Goal: Task Accomplishment & Management: Manage account settings

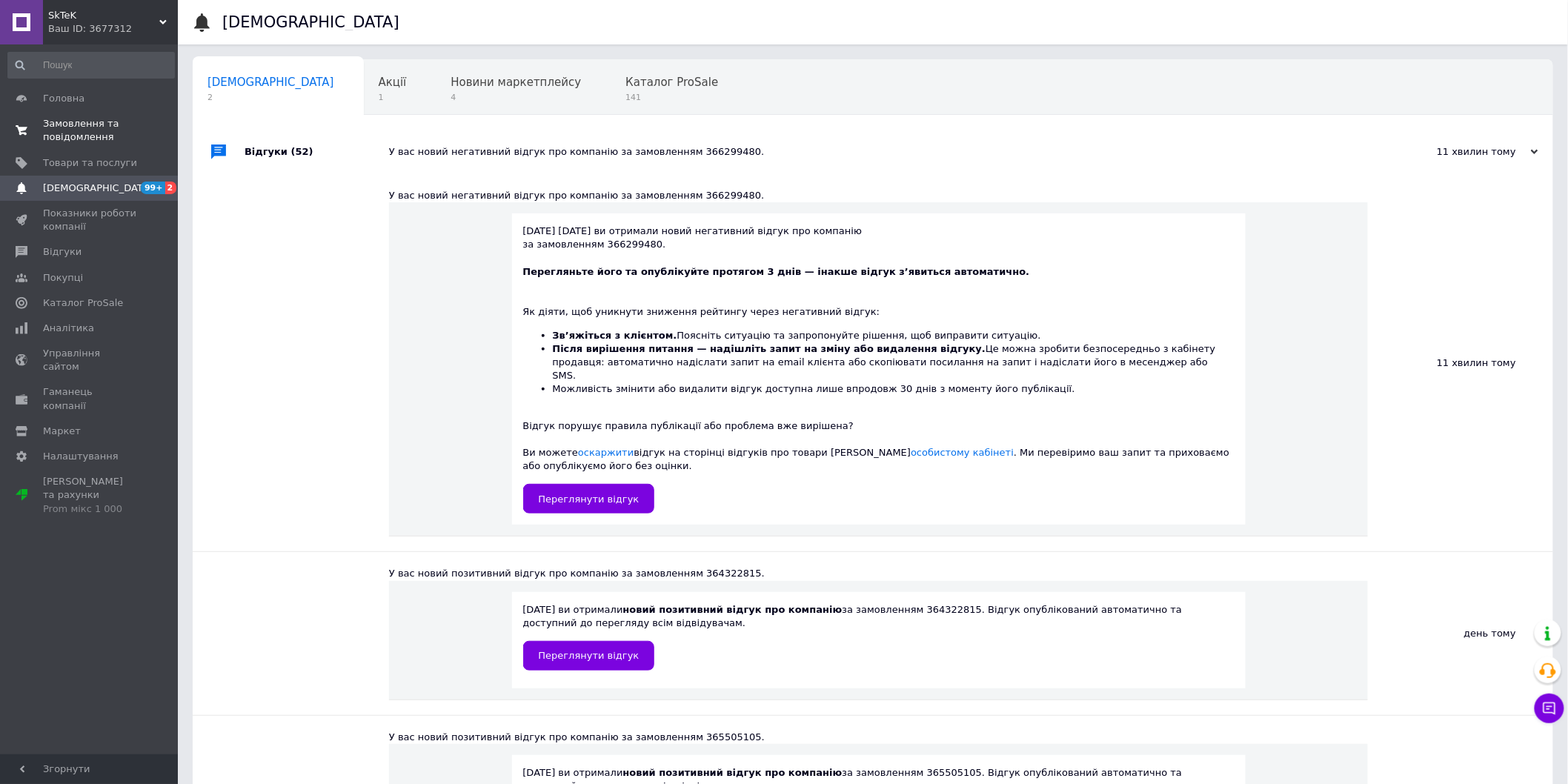
click at [63, 131] on span "Замовлення та повідомлення" at bounding box center [90, 130] width 94 height 27
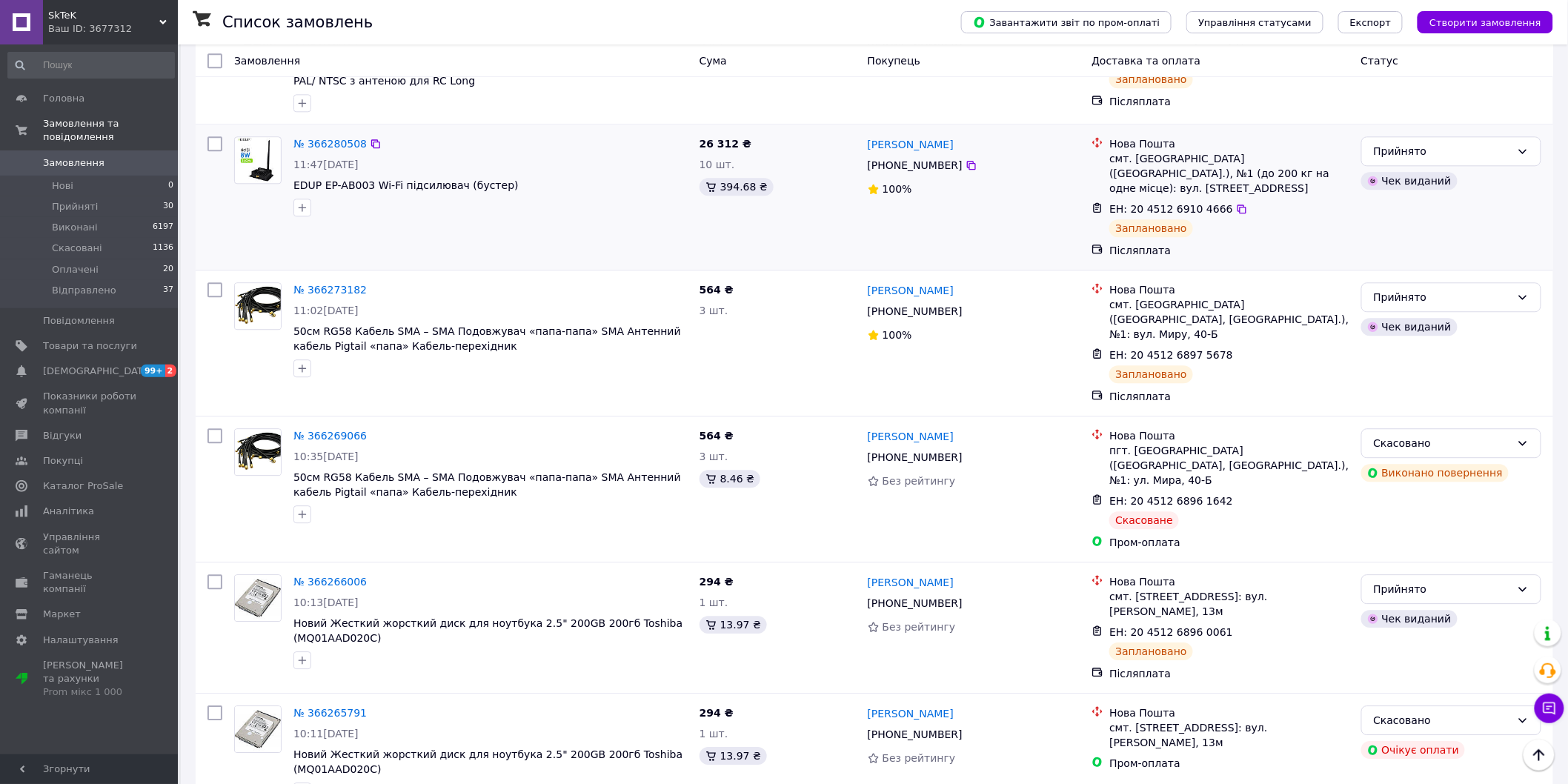
scroll to position [1235, 0]
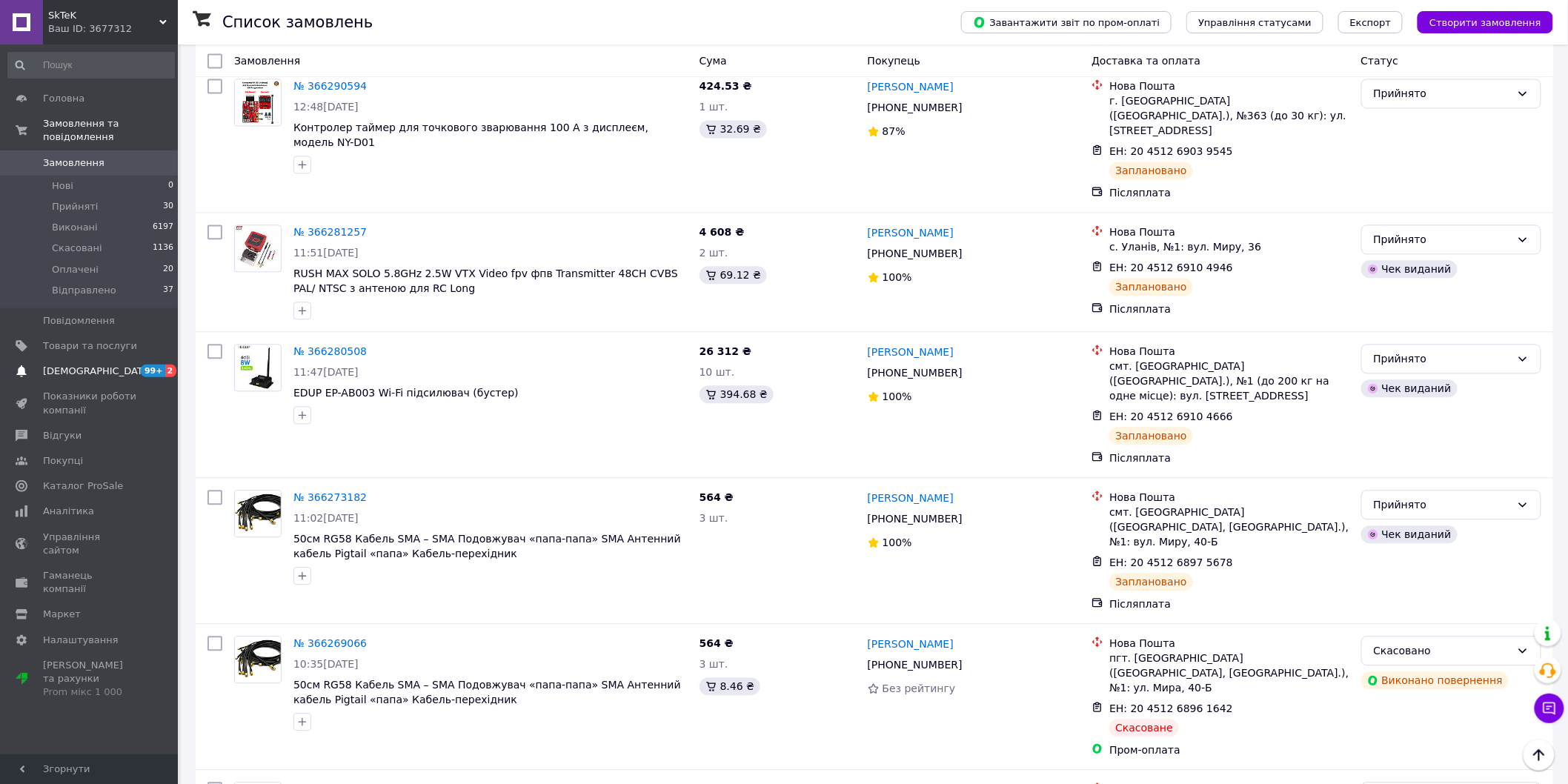
click at [94, 359] on link "Сповіщення 99+ 2" at bounding box center [91, 371] width 182 height 25
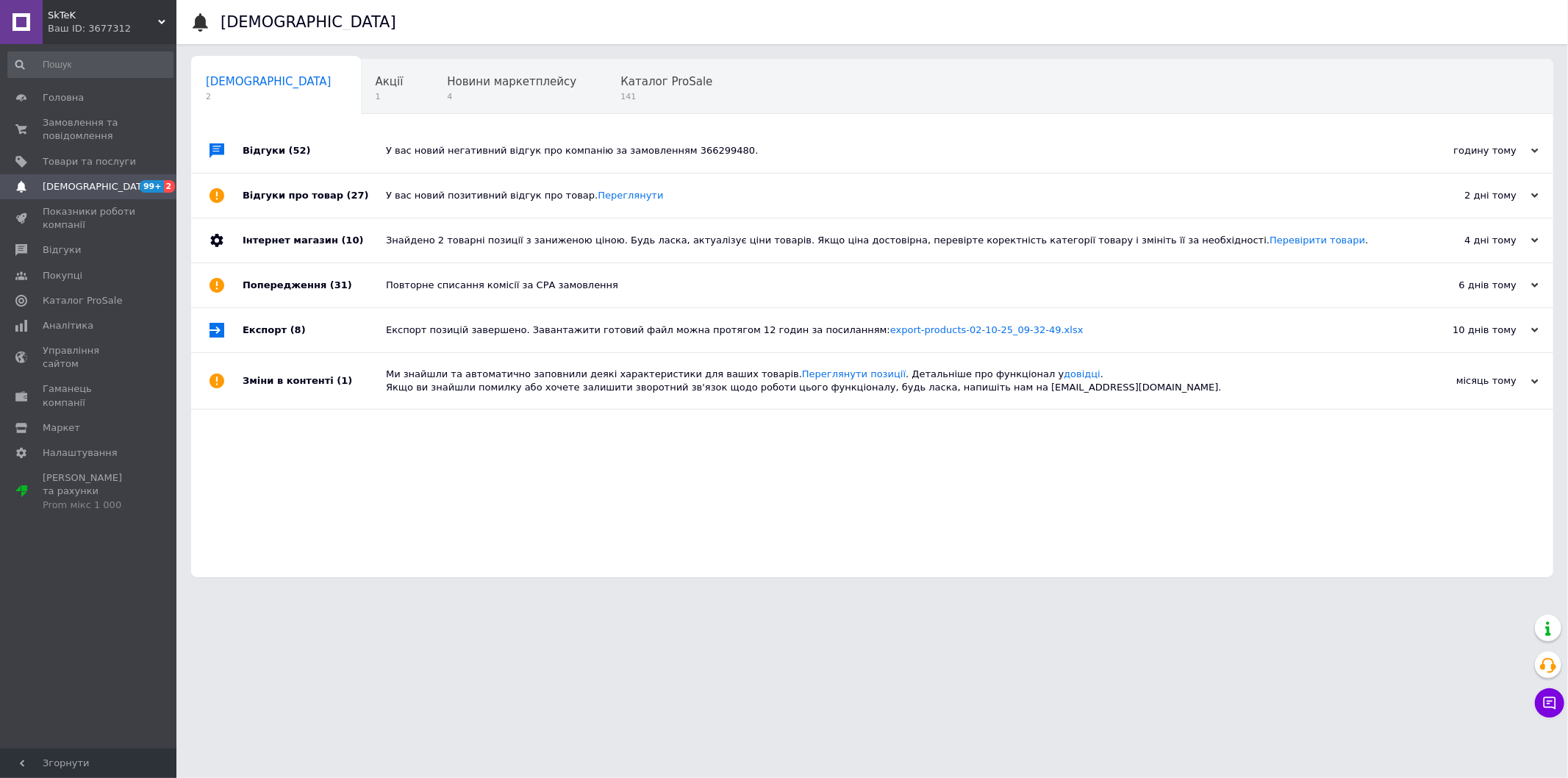
click at [555, 152] on div "У вас новий негативний відгук про компанію за замовленням 366299480." at bounding box center [889, 150] width 1006 height 13
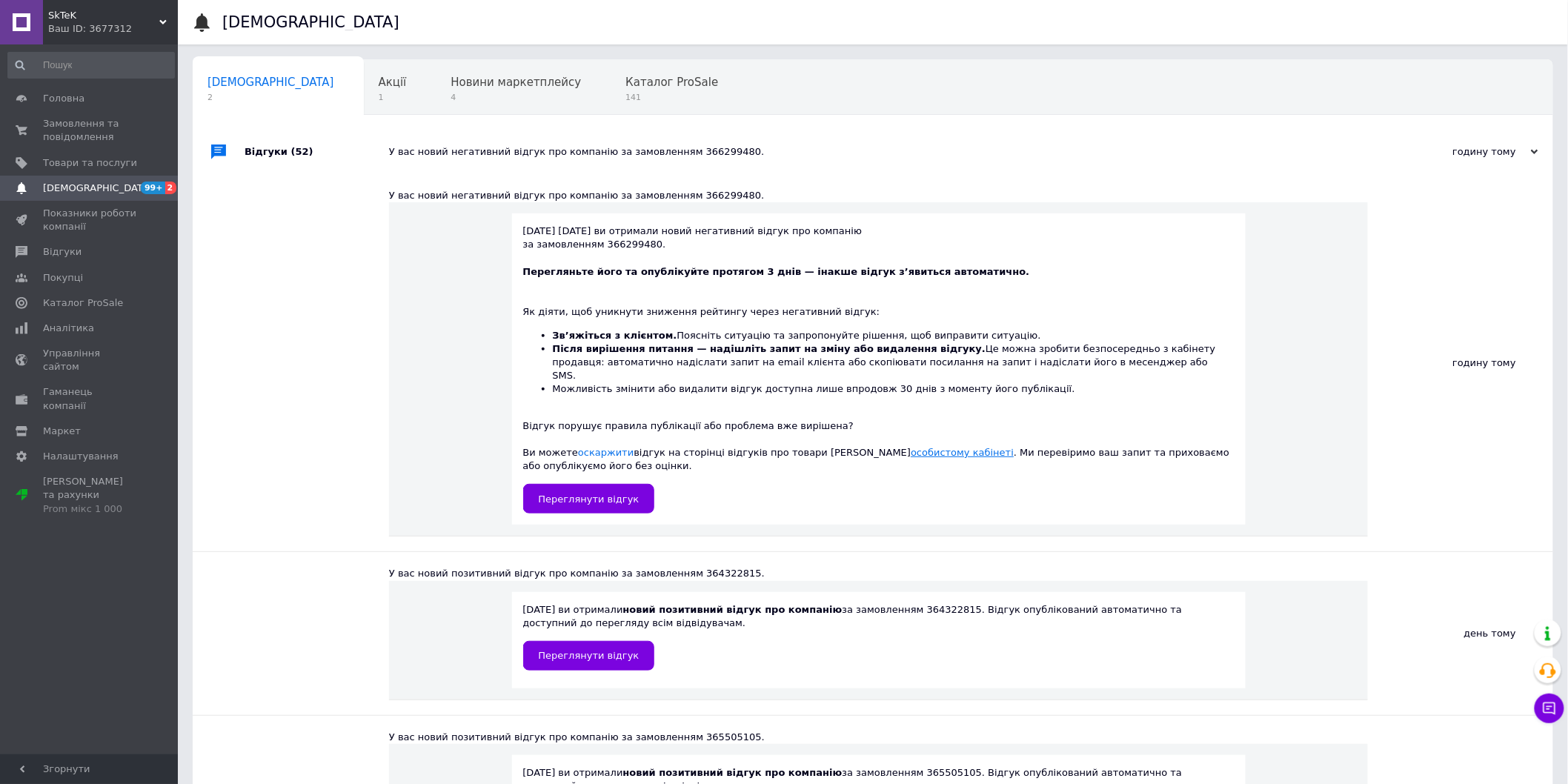
click at [910, 447] on link "особистому кабінеті" at bounding box center [961, 452] width 103 height 11
click at [89, 122] on span "Замовлення та повідомлення" at bounding box center [90, 130] width 94 height 27
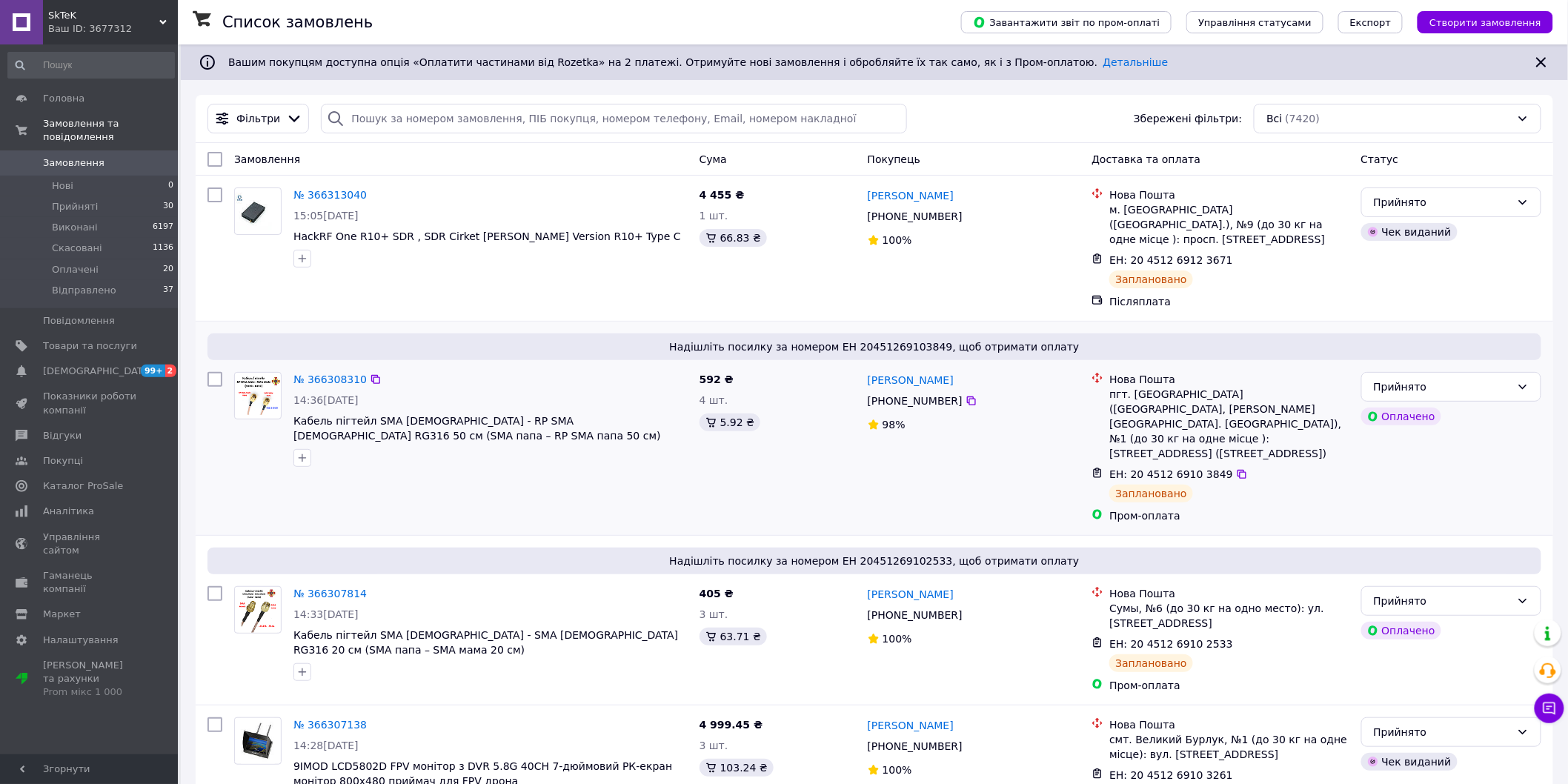
click at [313, 480] on div "№ 366308310 14:36, 12.10.2025 Кабель пігтейл SMA Male - RP SMA Male RG316 50 см…" at bounding box center [461, 448] width 465 height 163
click at [96, 365] on span "[DEMOGRAPHIC_DATA]" at bounding box center [98, 371] width 109 height 13
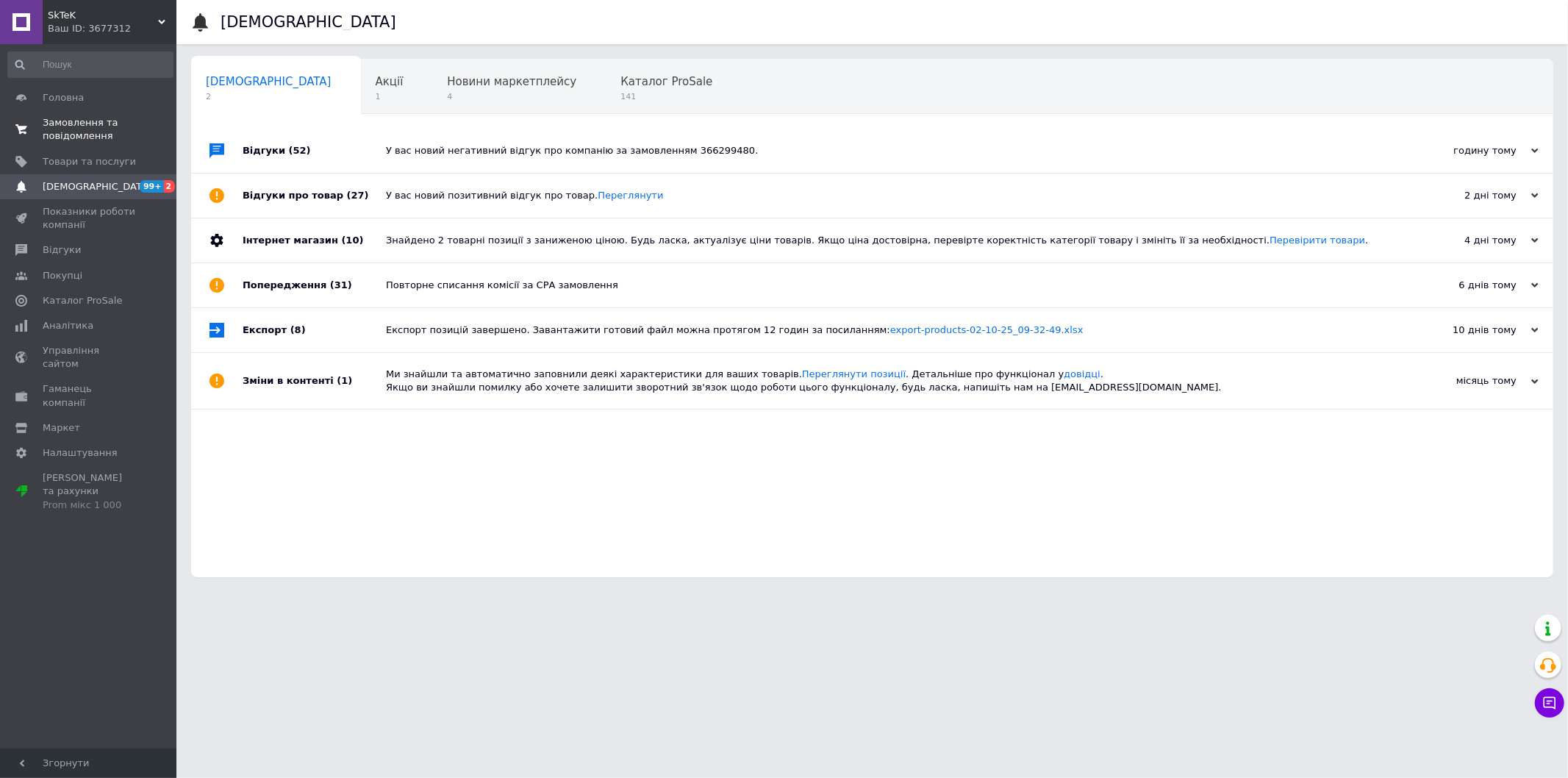
click at [77, 127] on span "Замовлення та повідомлення" at bounding box center [90, 129] width 93 height 27
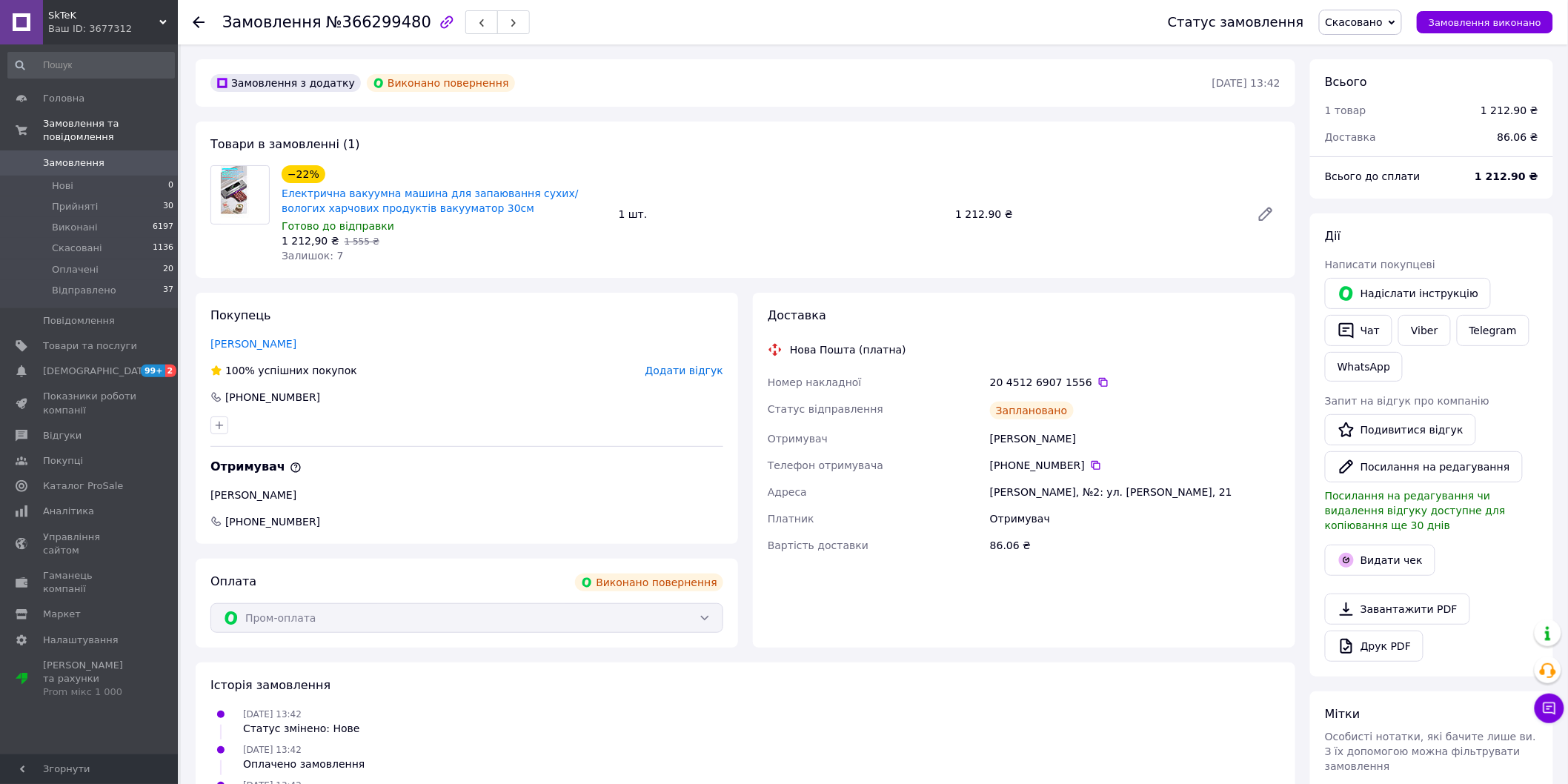
click at [357, 21] on span "№366299480" at bounding box center [378, 22] width 105 height 17
copy span "366299480"
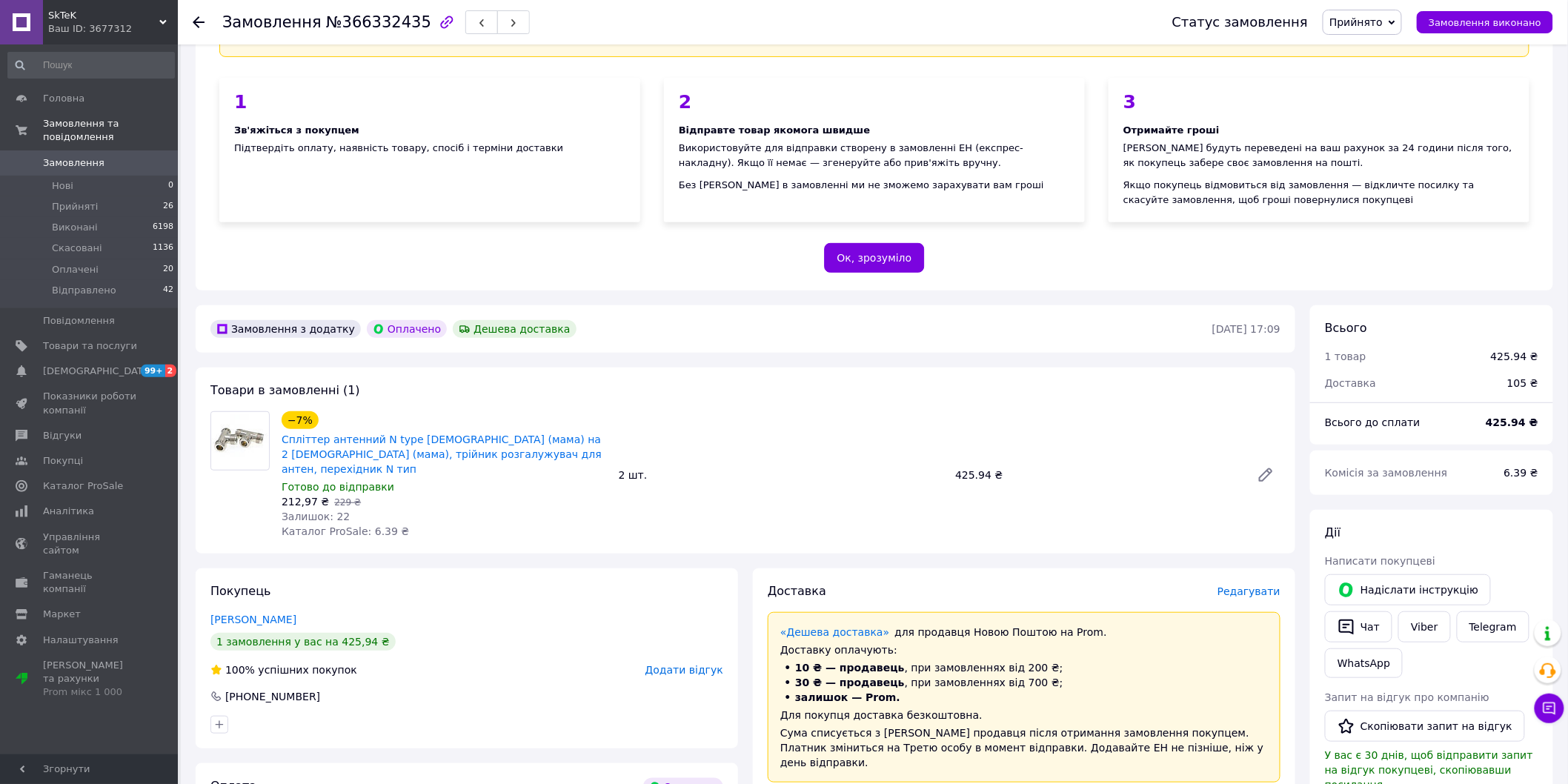
scroll to position [329, 0]
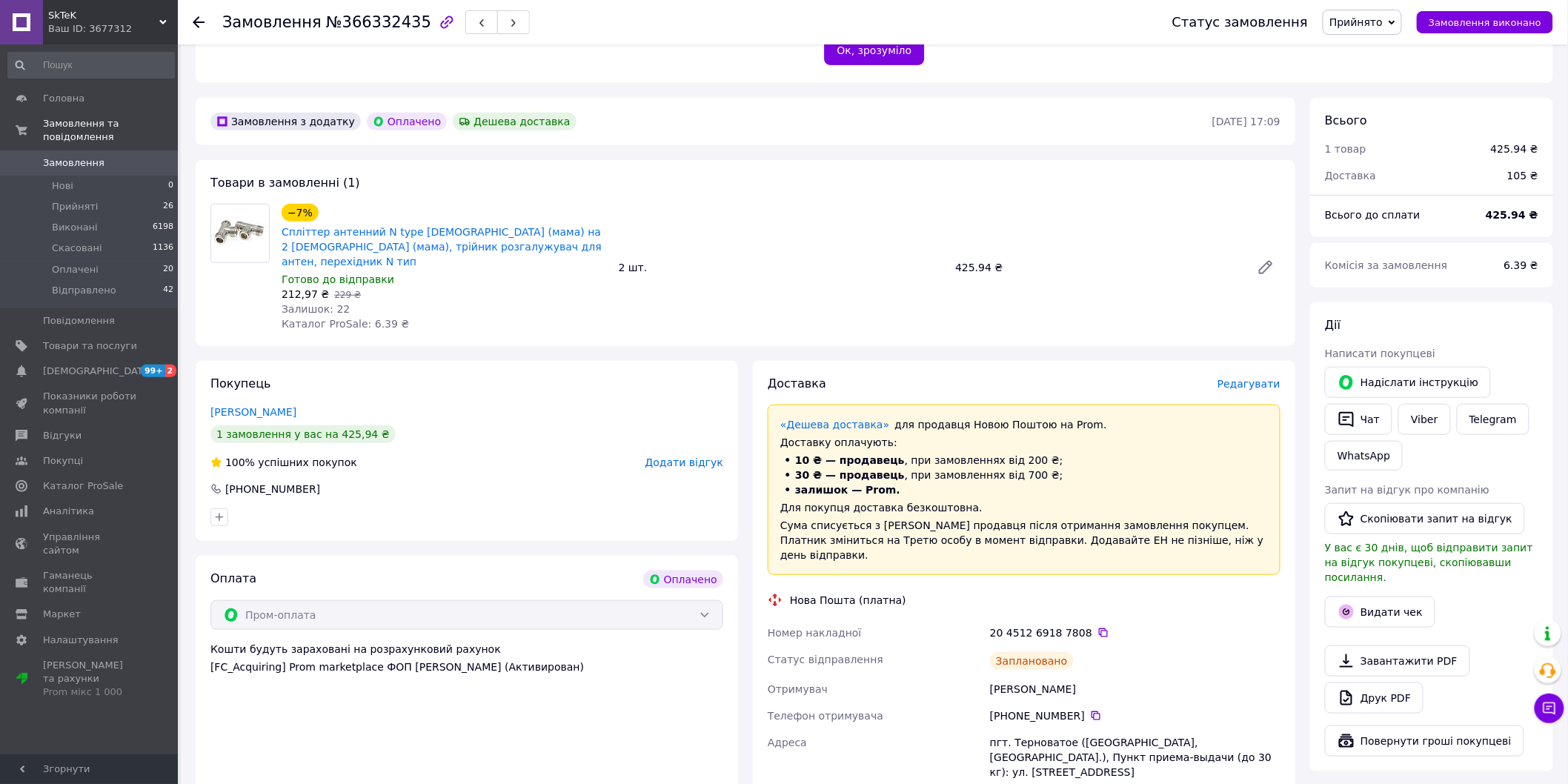
click at [1367, 27] on span "Прийнято" at bounding box center [1355, 23] width 53 height 12
click at [1384, 69] on li "Скасовано" at bounding box center [1362, 75] width 79 height 23
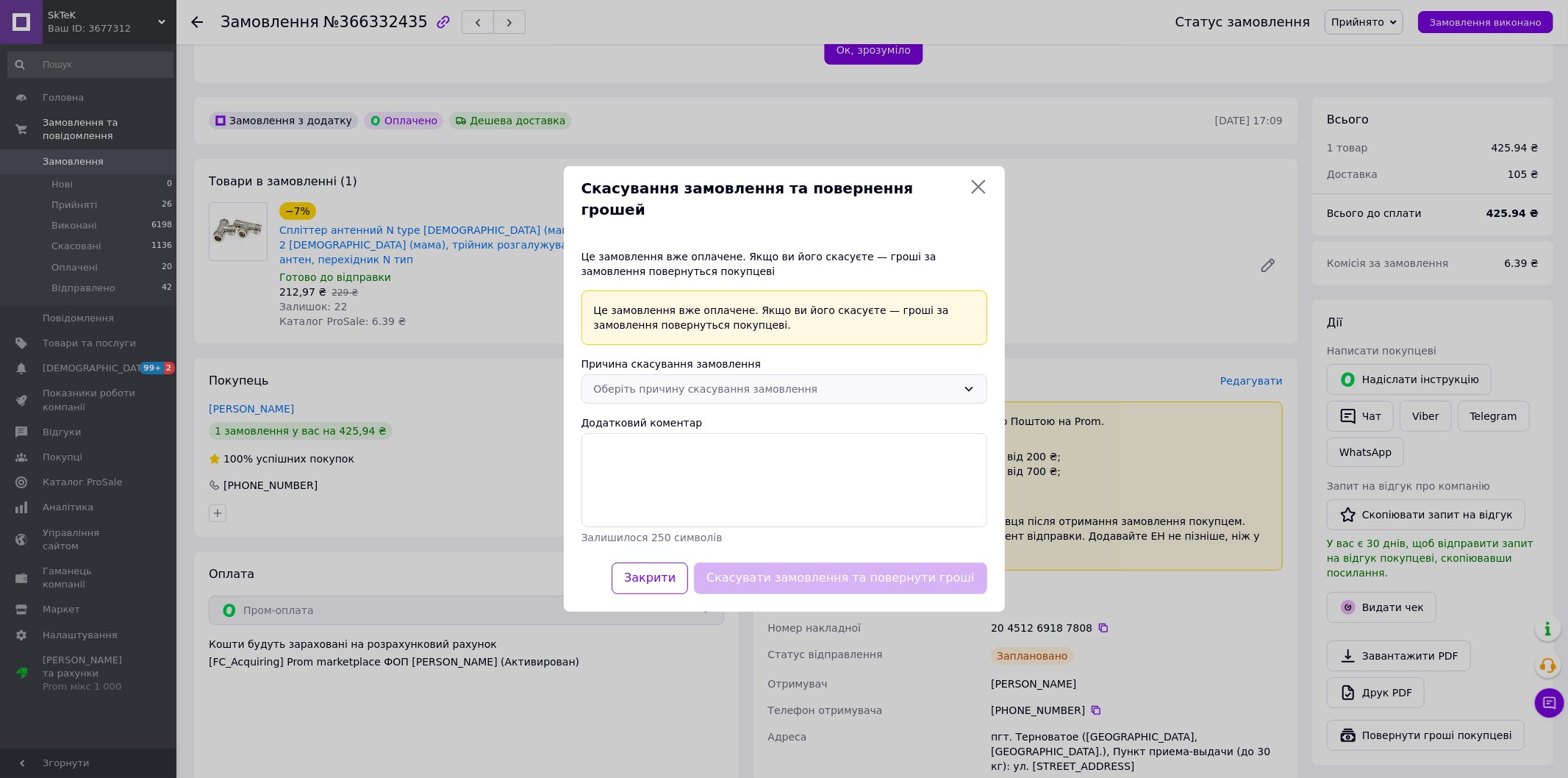
click at [738, 381] on div "Оберіть причину скасування замовлення" at bounding box center [776, 389] width 363 height 16
click at [694, 493] on li "Замовлення-дублікат" at bounding box center [784, 489] width 405 height 27
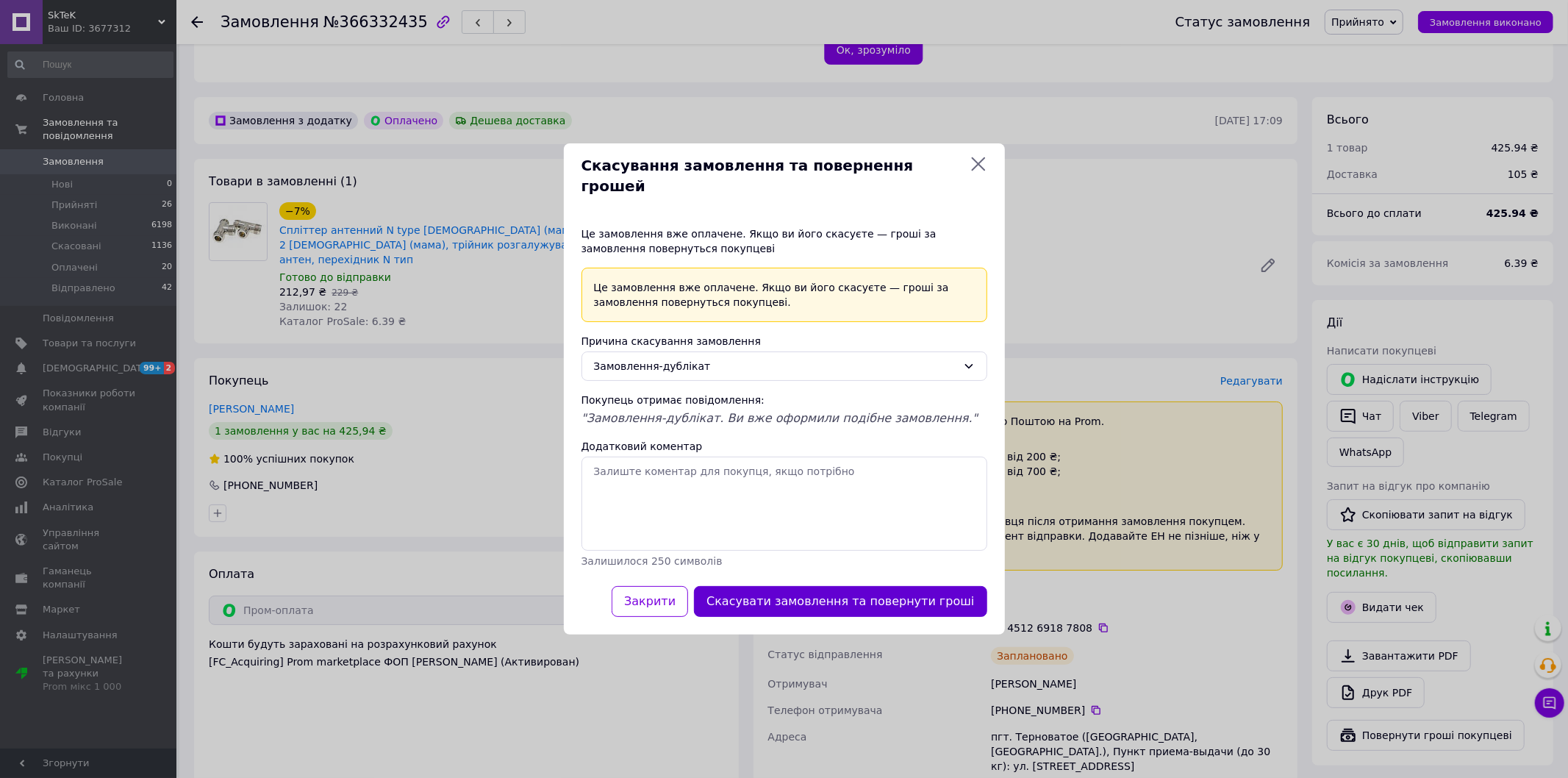
click at [847, 593] on button "Скасувати замовлення та повернути гроші" at bounding box center [840, 601] width 293 height 32
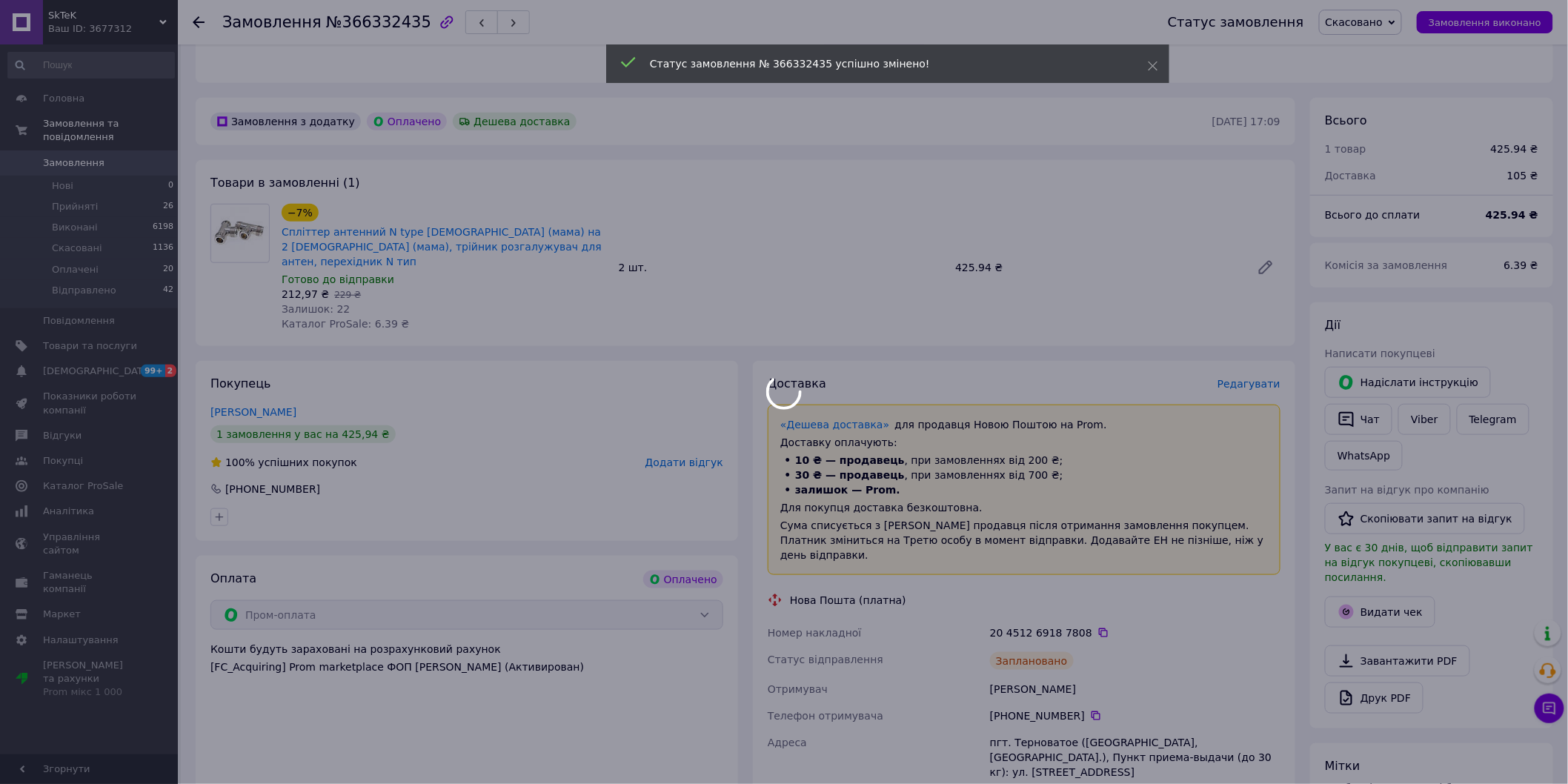
scroll to position [0, 0]
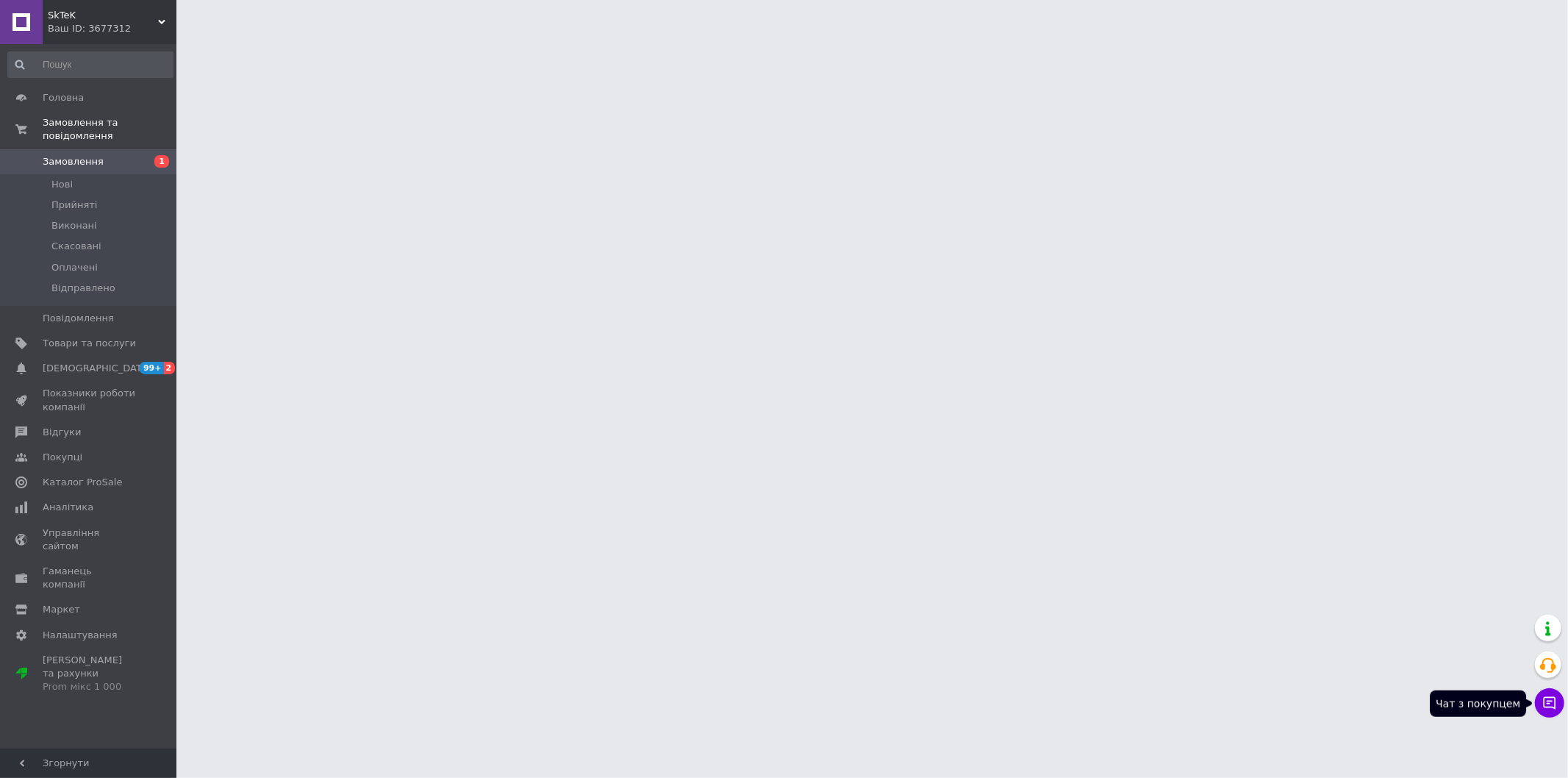
click at [1548, 700] on icon at bounding box center [1549, 703] width 15 height 15
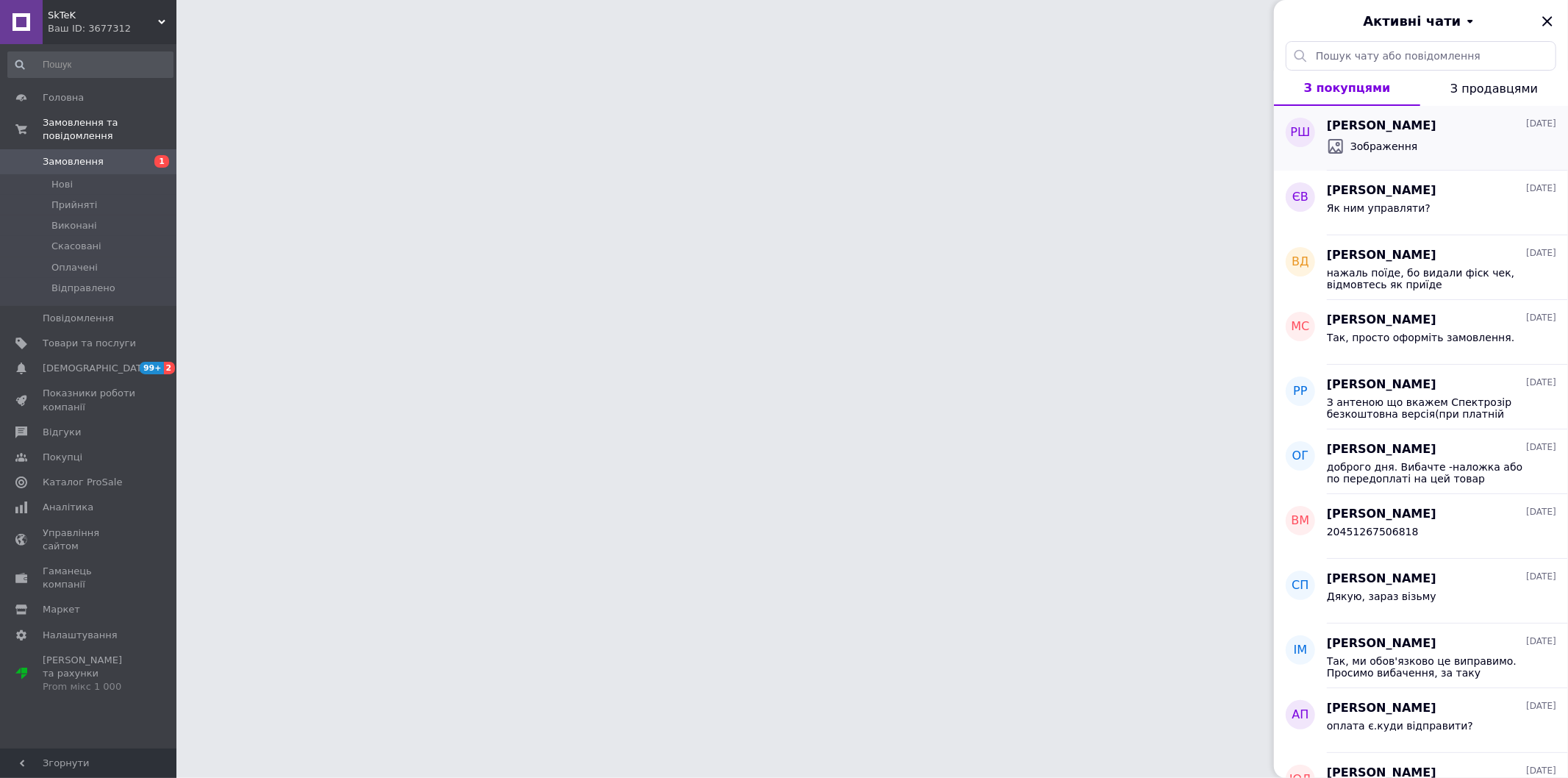
click at [1408, 148] on div "Зображення" at bounding box center [1441, 146] width 229 height 23
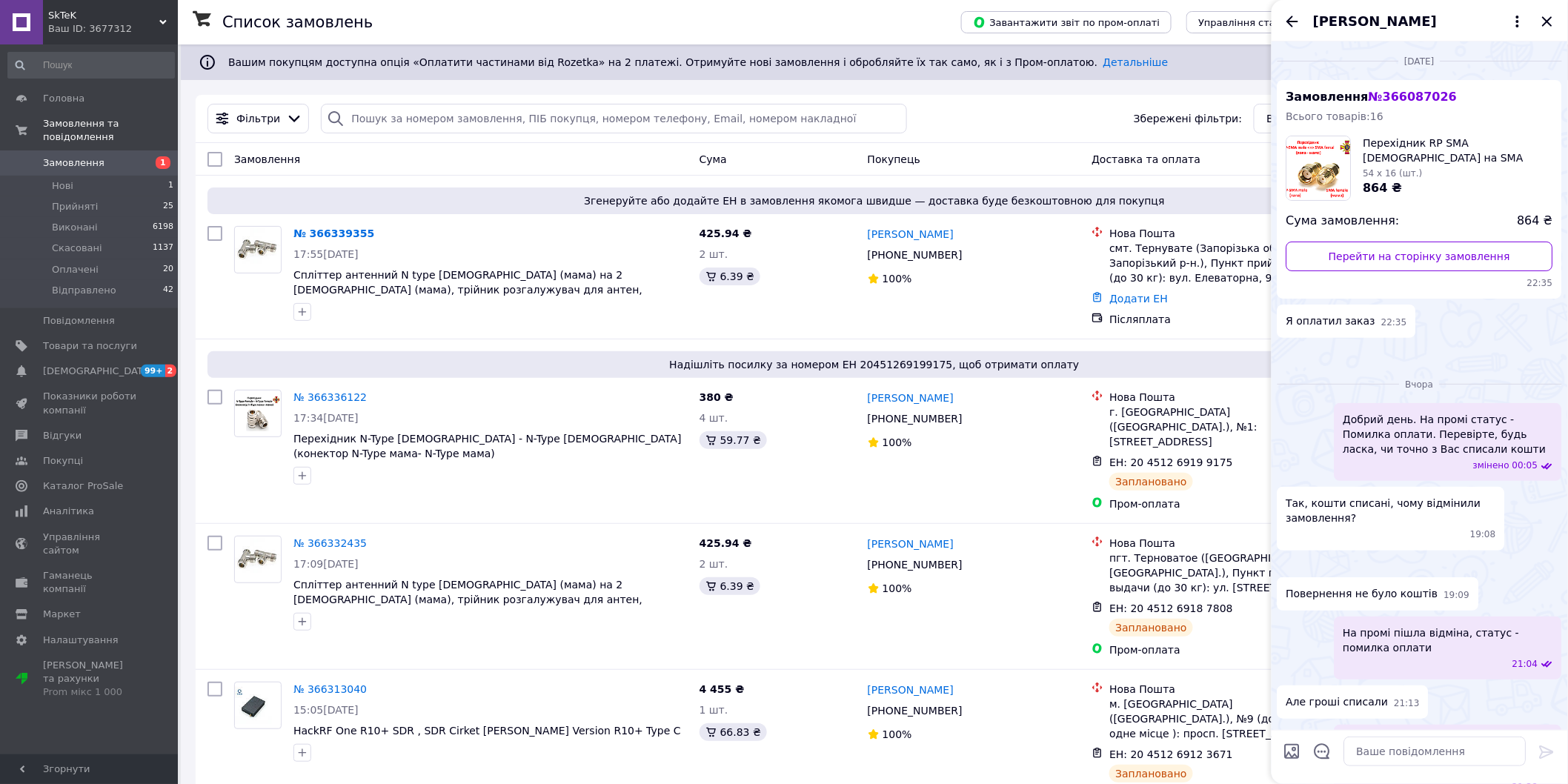
scroll to position [537, 0]
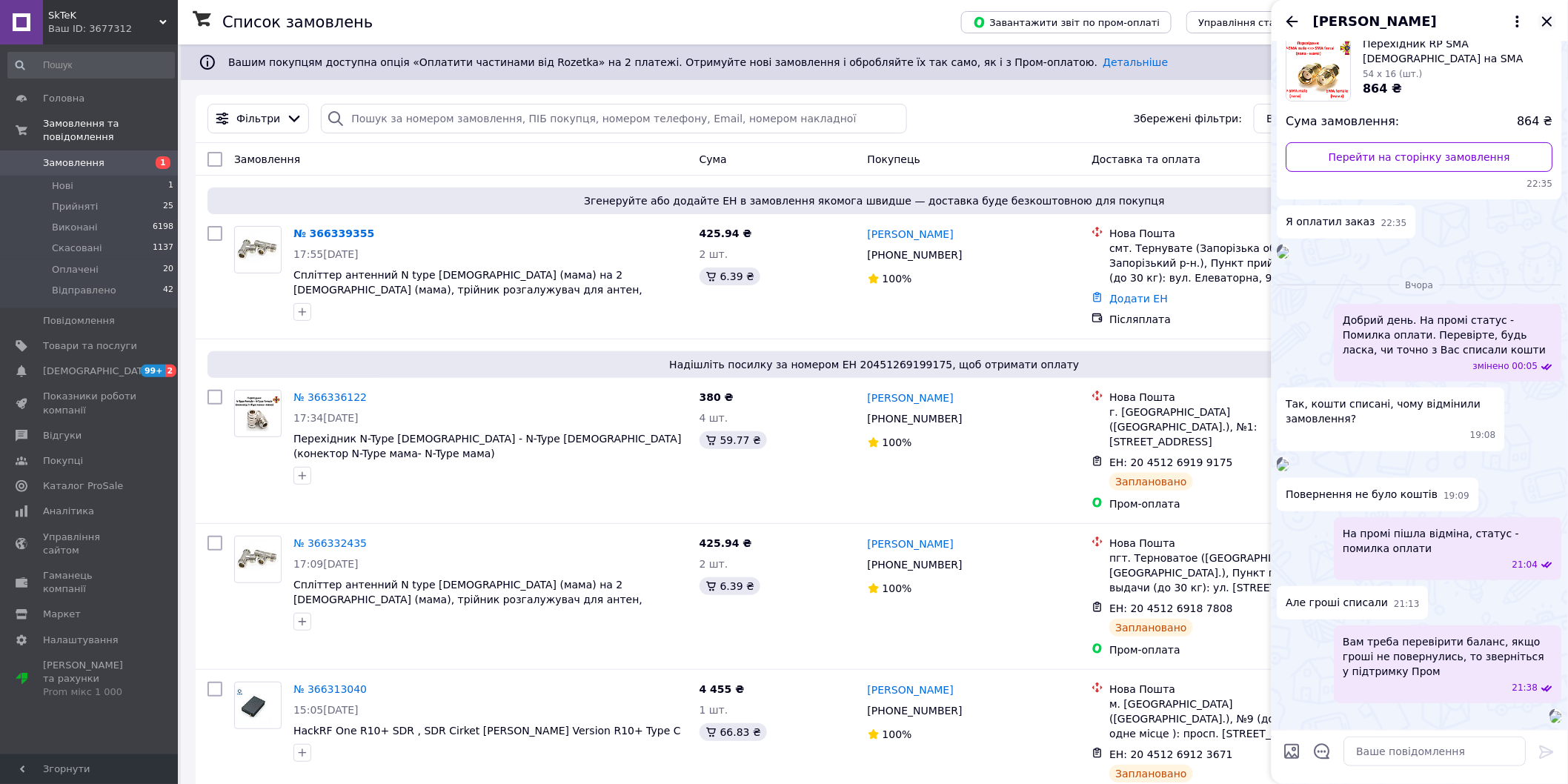
click at [1545, 23] on icon "Закрити" at bounding box center [1546, 21] width 10 height 10
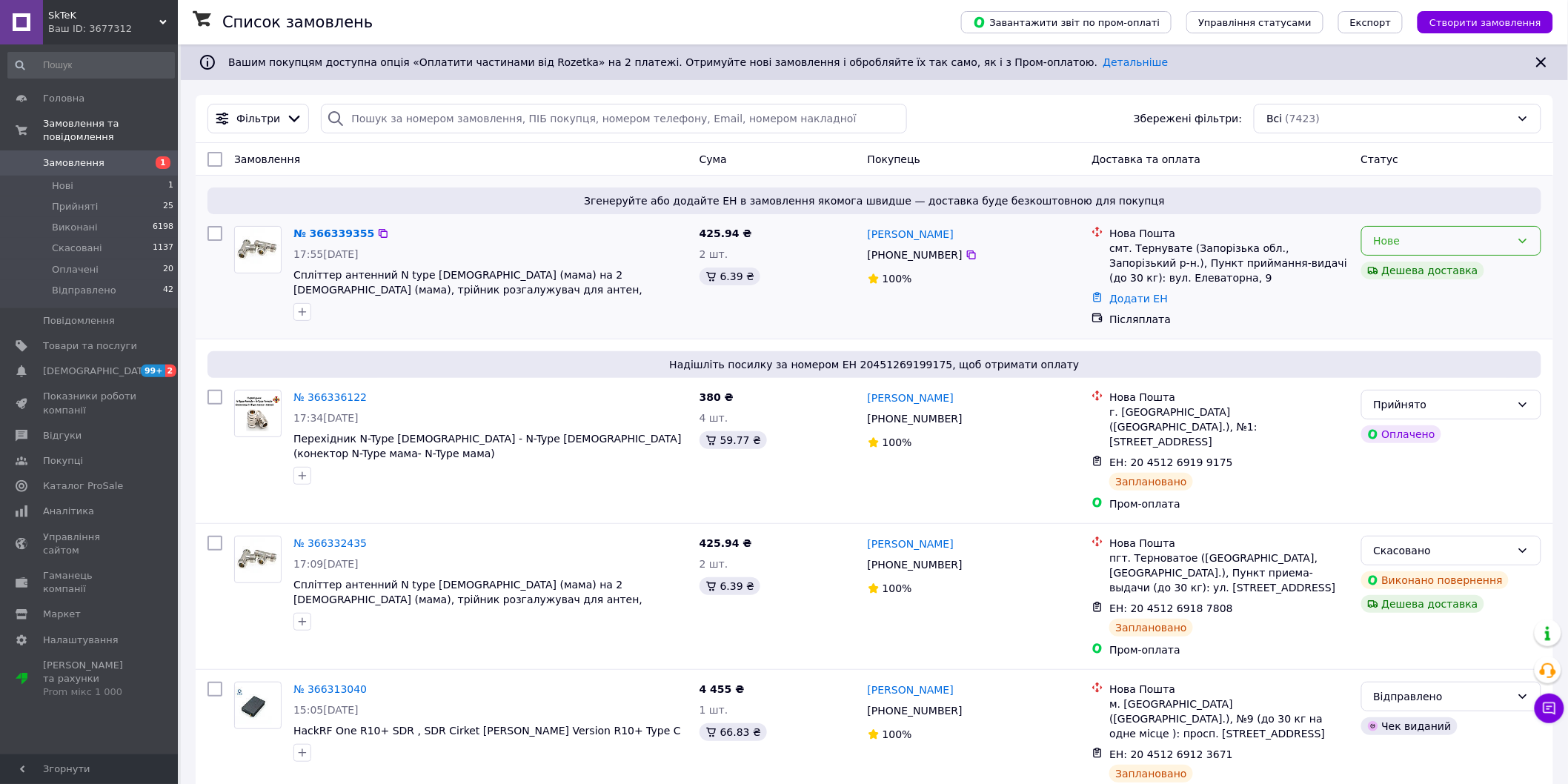
click at [1426, 239] on div "Нове" at bounding box center [1442, 240] width 137 height 16
click at [1399, 271] on li "Прийнято" at bounding box center [1451, 273] width 180 height 27
click at [1506, 252] on div "Прийнято" at bounding box center [1450, 240] width 180 height 30
click at [1453, 352] on li "Відправлено" at bounding box center [1451, 353] width 180 height 27
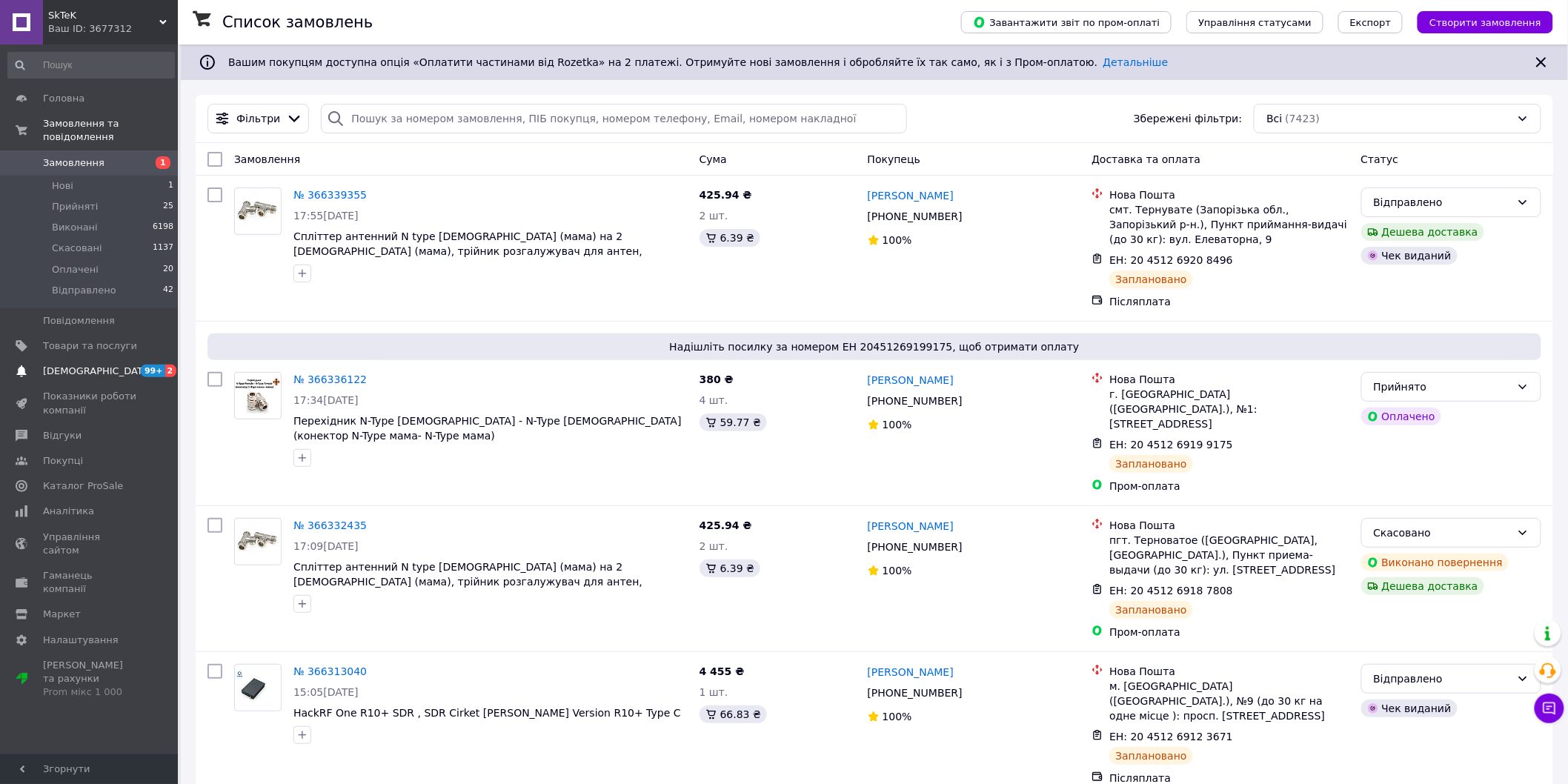
click at [86, 365] on span "[DEMOGRAPHIC_DATA]" at bounding box center [98, 371] width 109 height 13
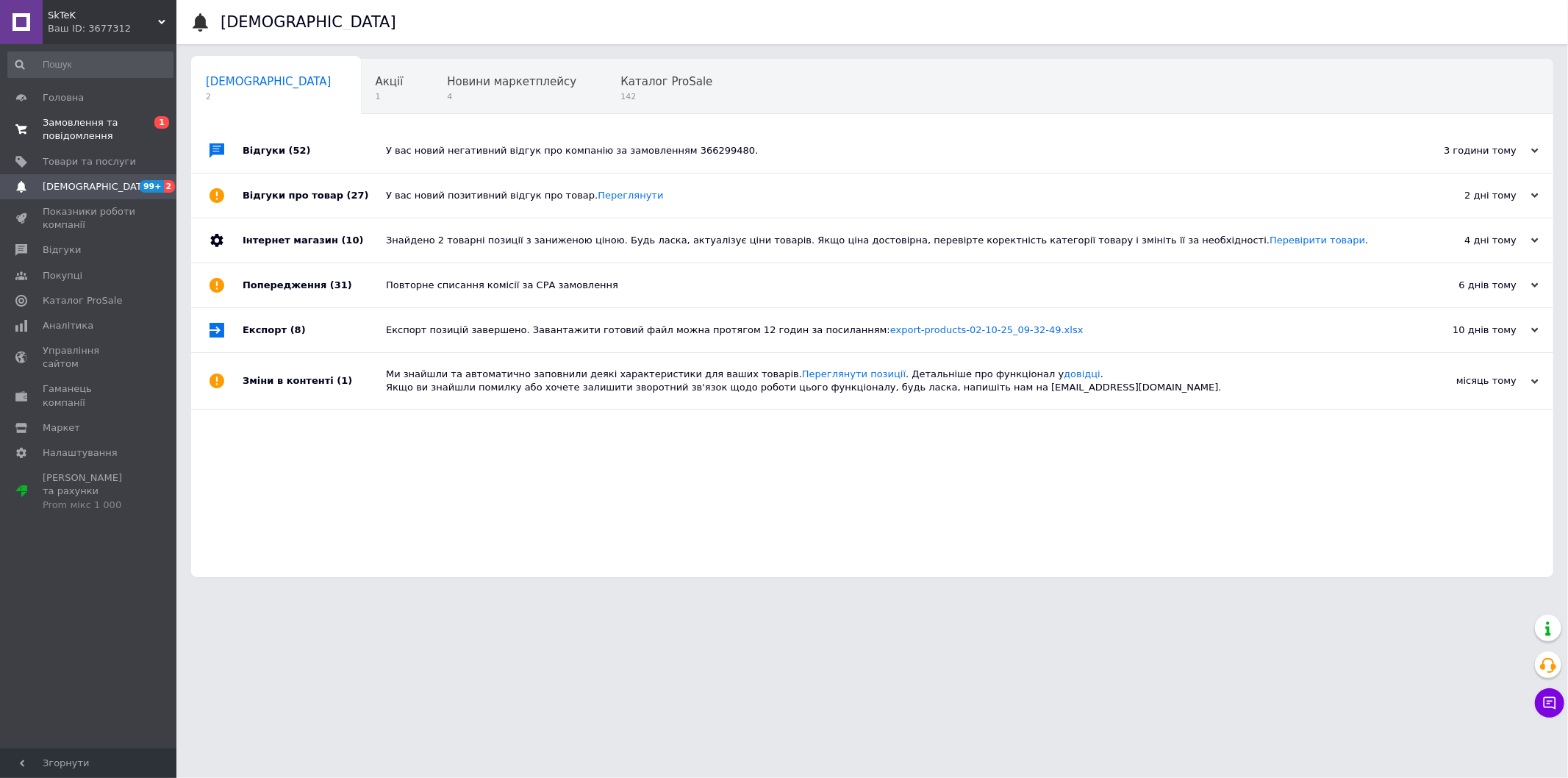
click at [96, 128] on span "Замовлення та повідомлення" at bounding box center [90, 129] width 93 height 27
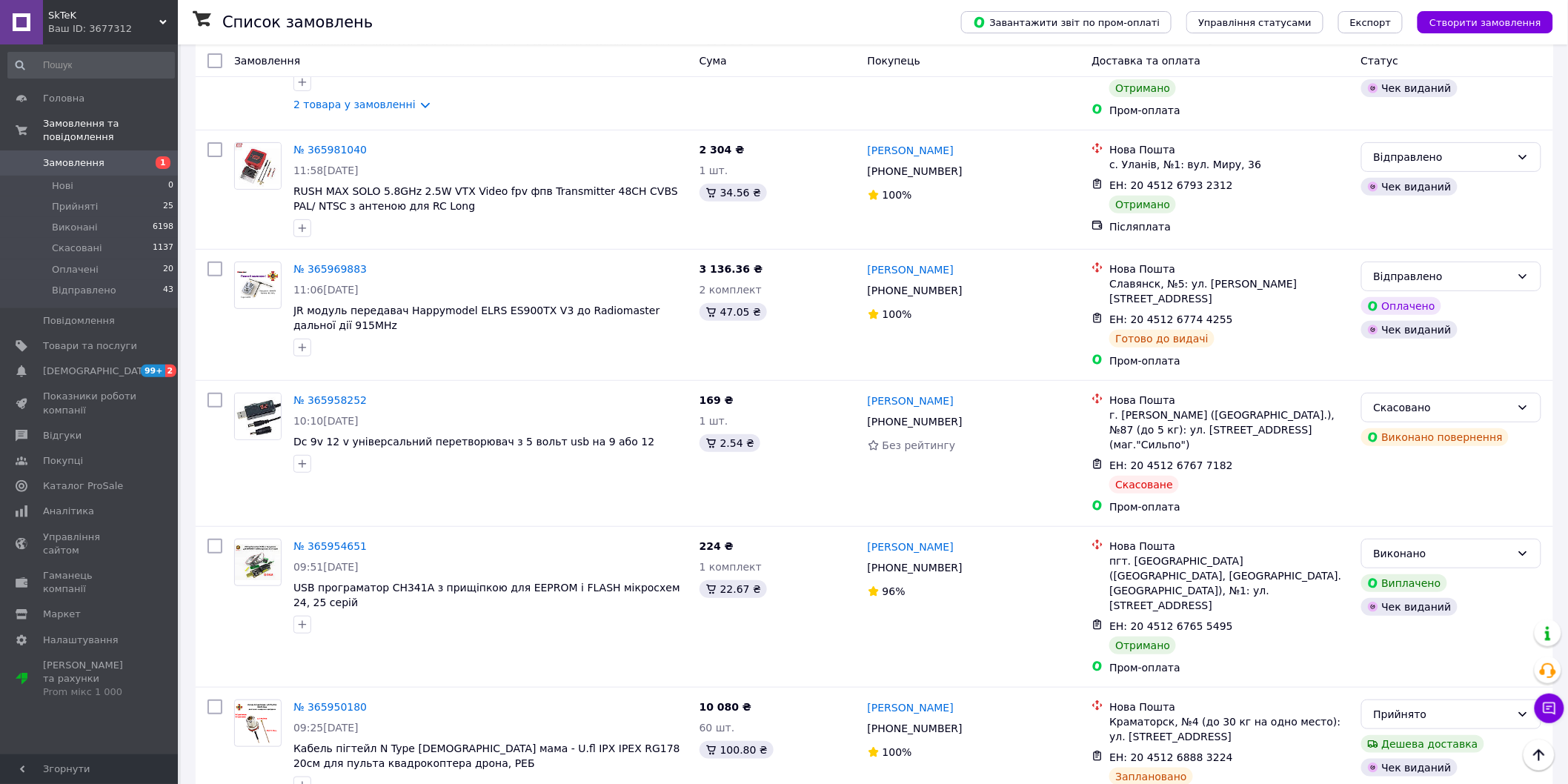
scroll to position [7165, 0]
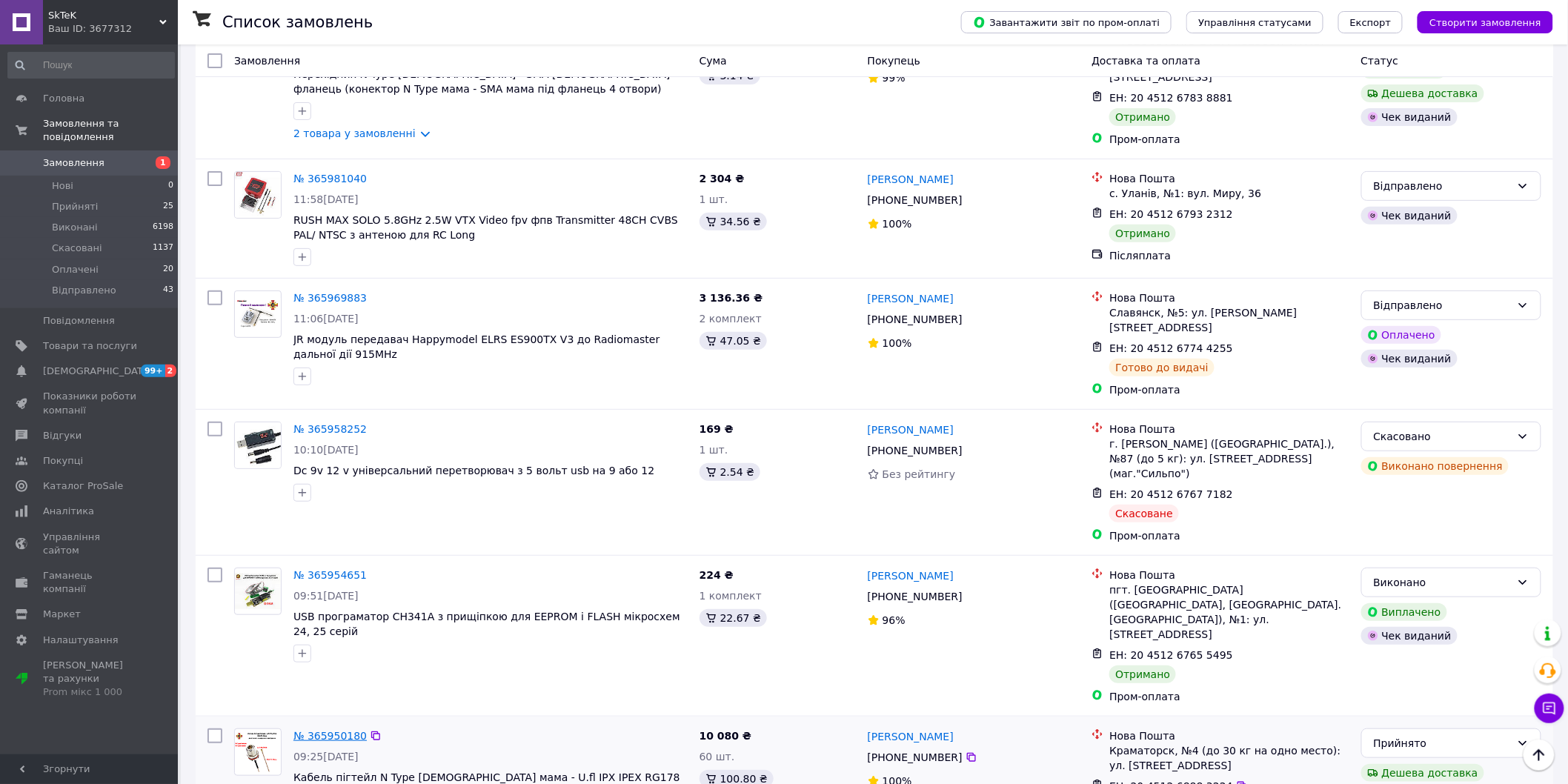
drag, startPoint x: 342, startPoint y: 242, endPoint x: 334, endPoint y: 237, distance: 9.4
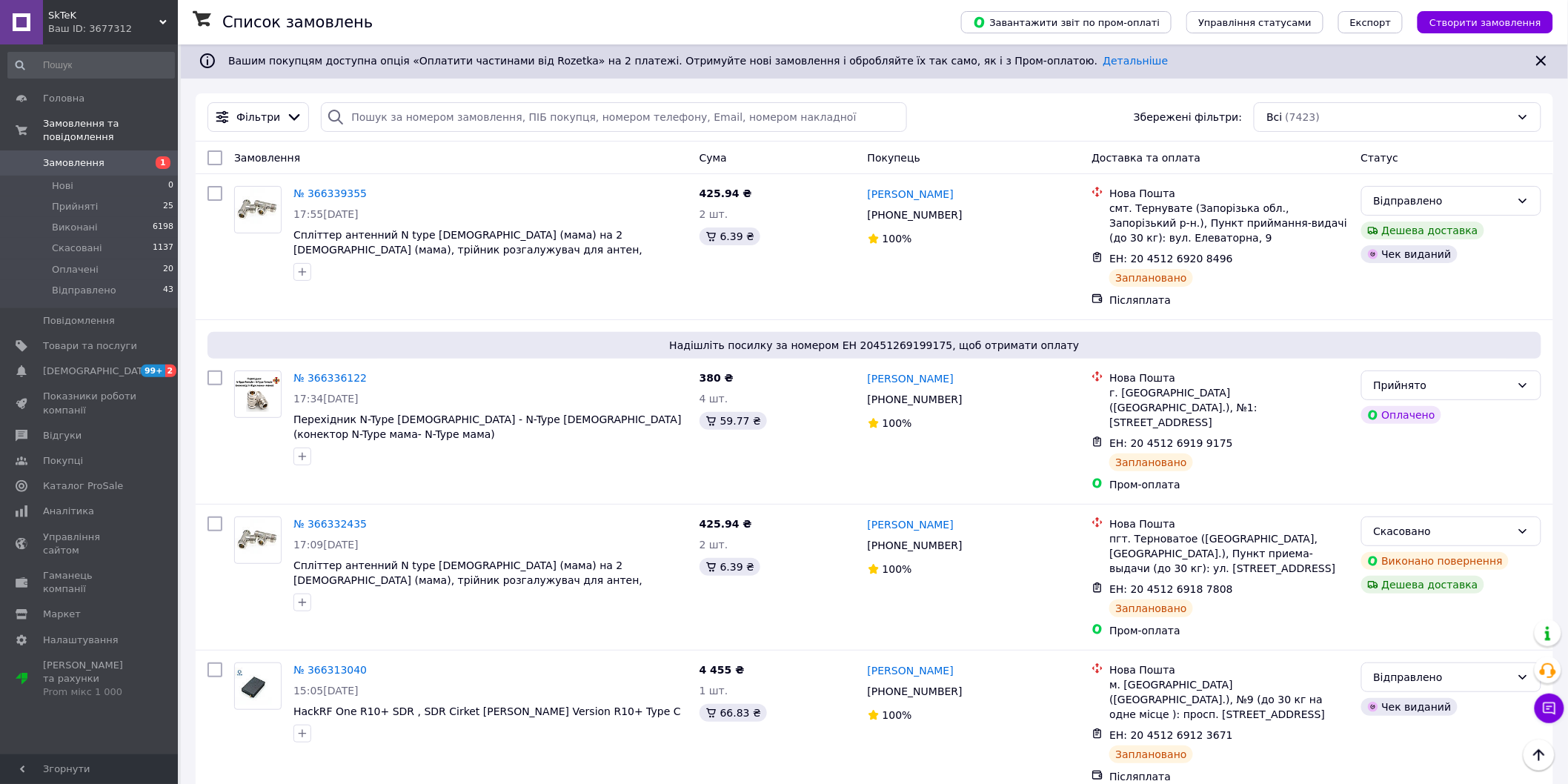
scroll to position [0, 0]
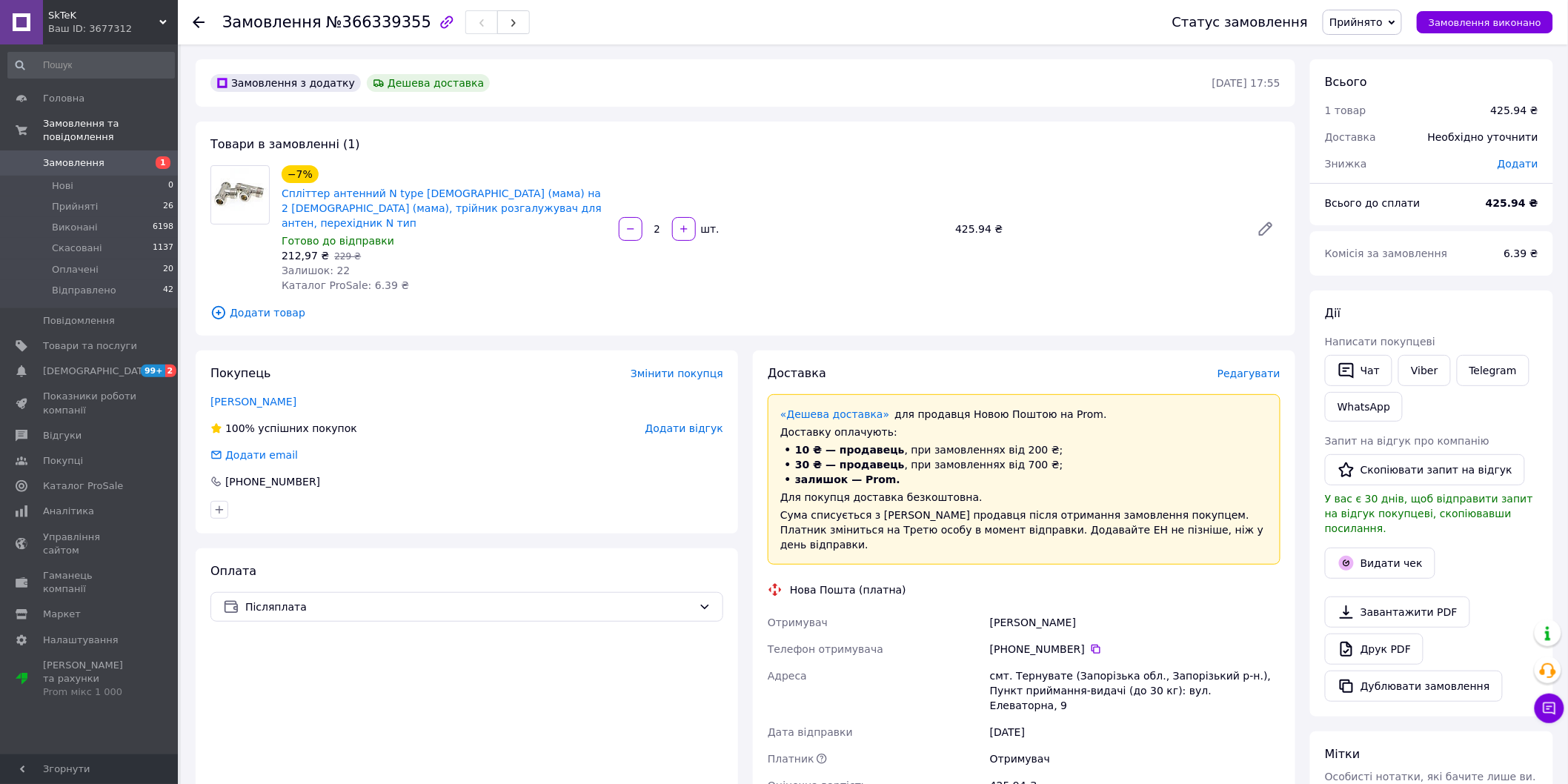
click at [1263, 367] on span "Редагувати" at bounding box center [1249, 373] width 63 height 12
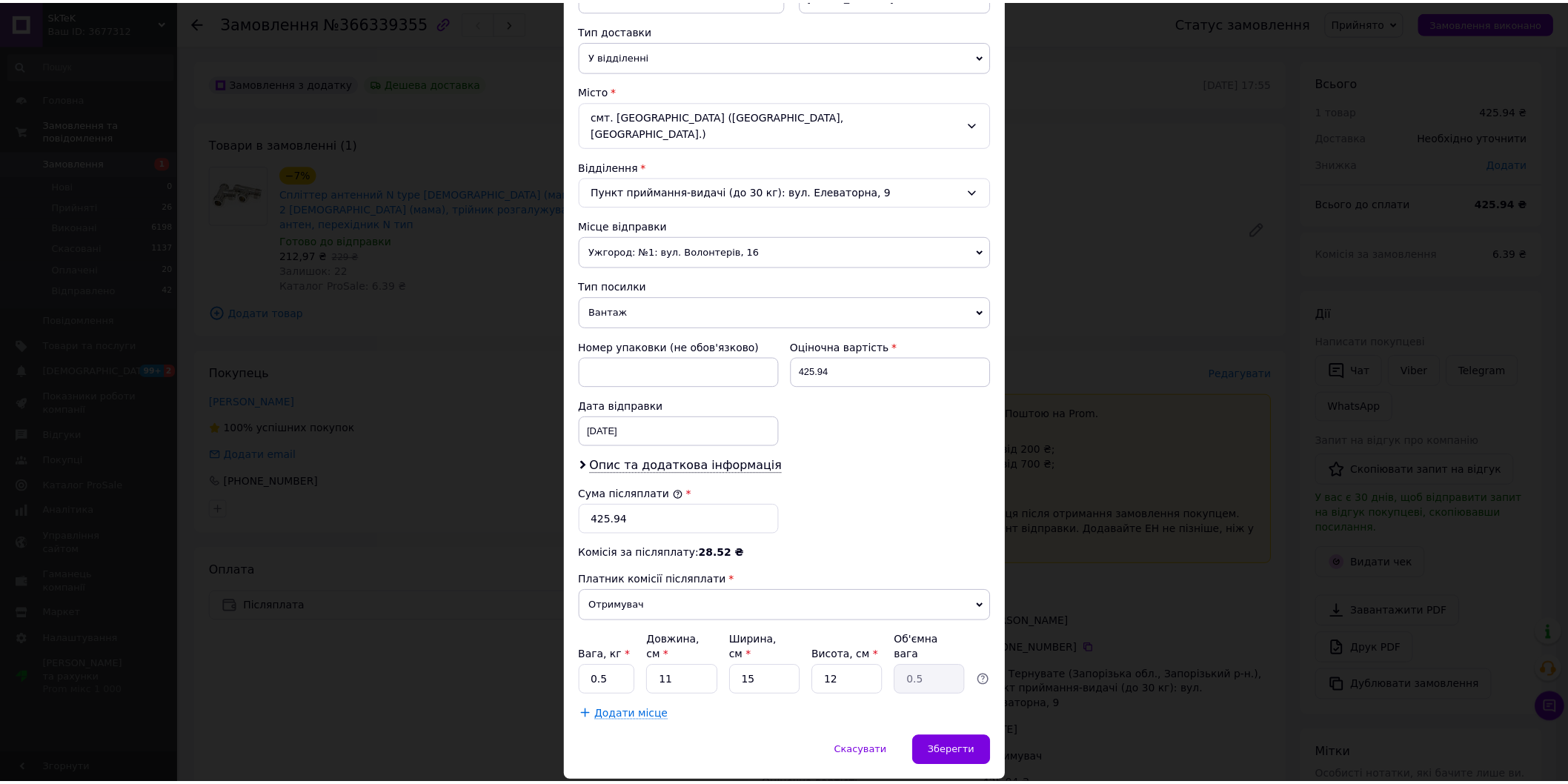
scroll to position [329, 0]
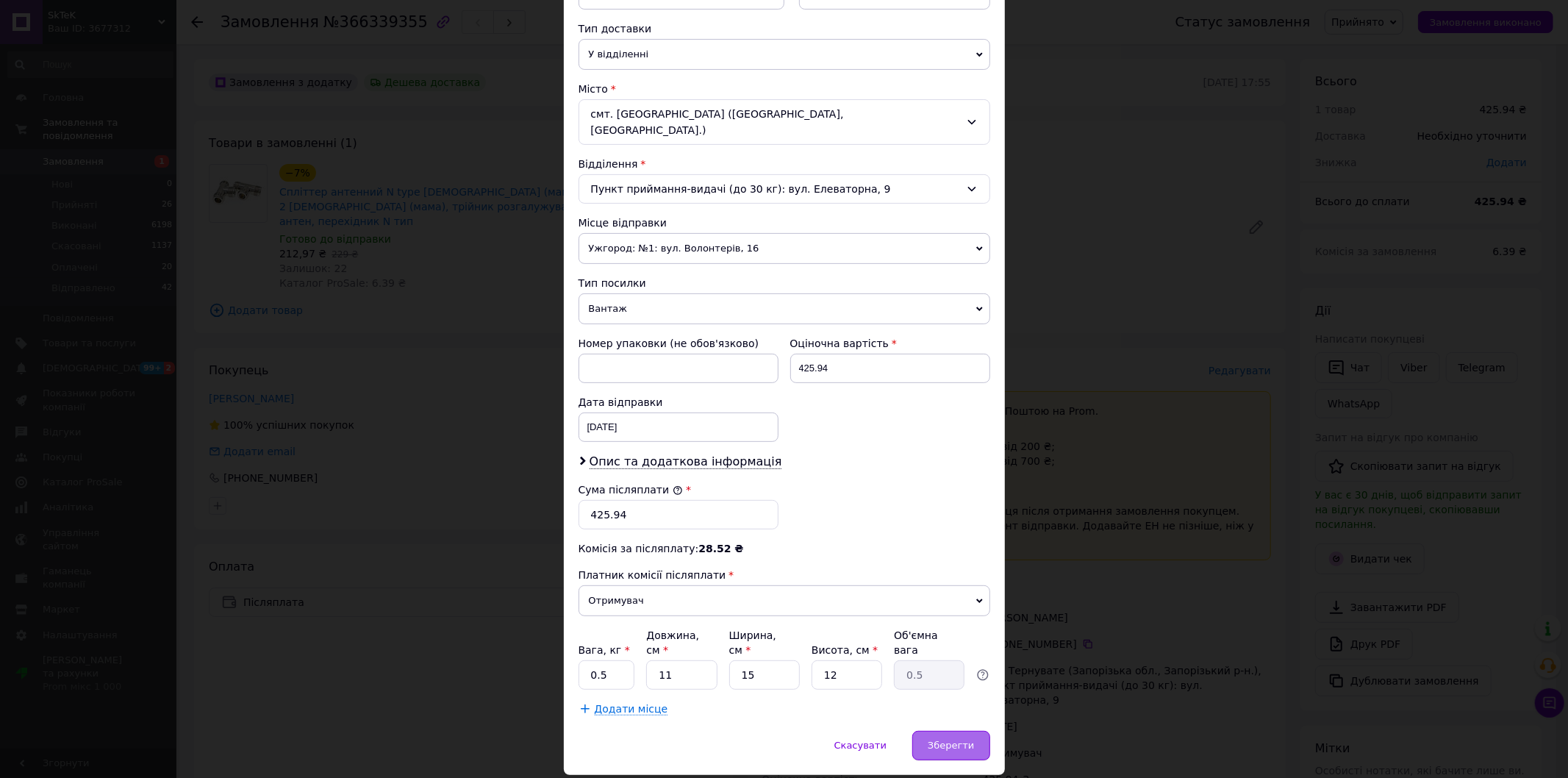
click at [948, 740] on span "Зберегти" at bounding box center [951, 745] width 46 height 11
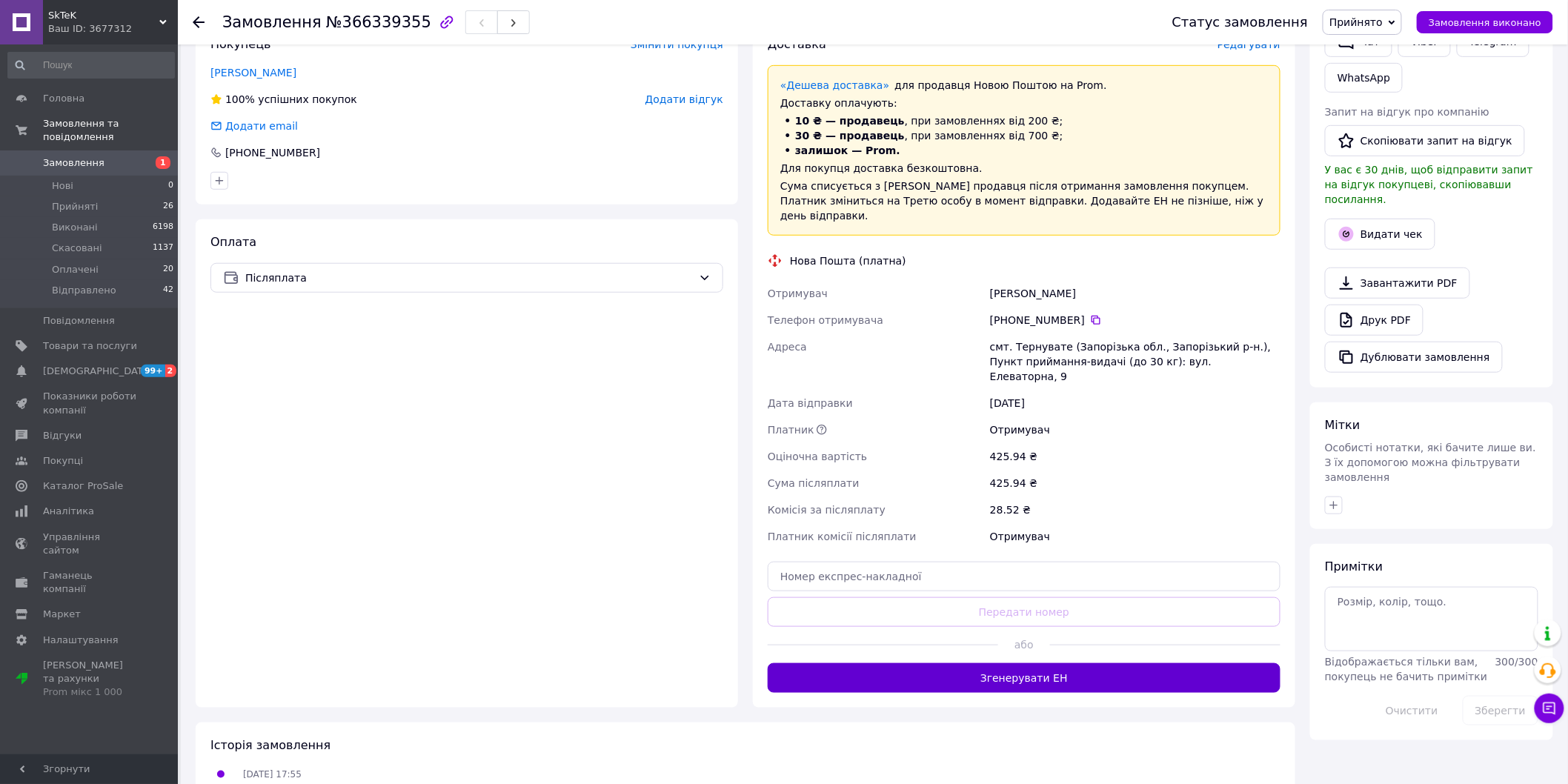
click at [1092, 663] on button "Згенерувати ЕН" at bounding box center [1023, 678] width 513 height 30
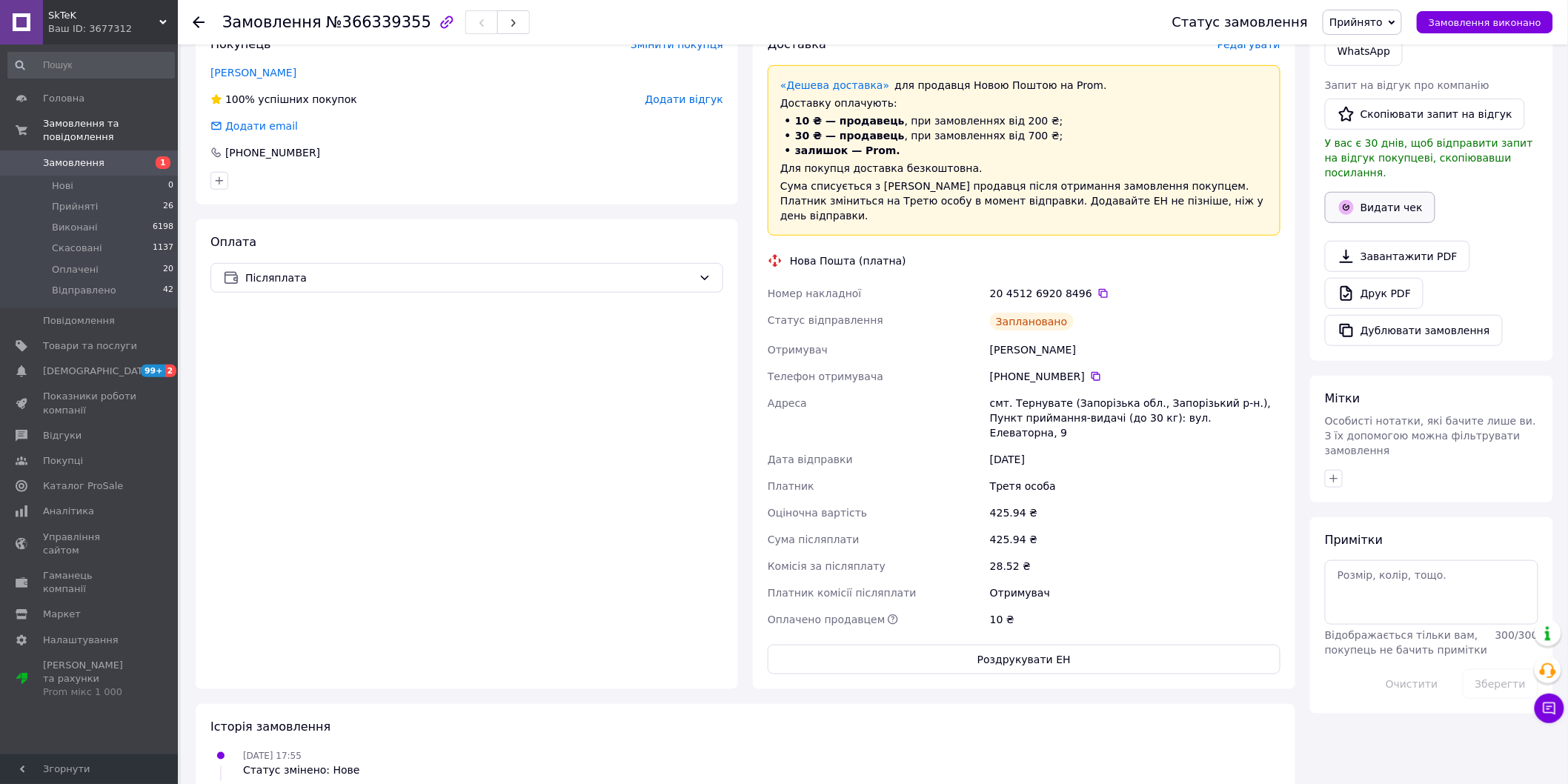
click at [1382, 194] on button "Видати чек" at bounding box center [1379, 208] width 110 height 31
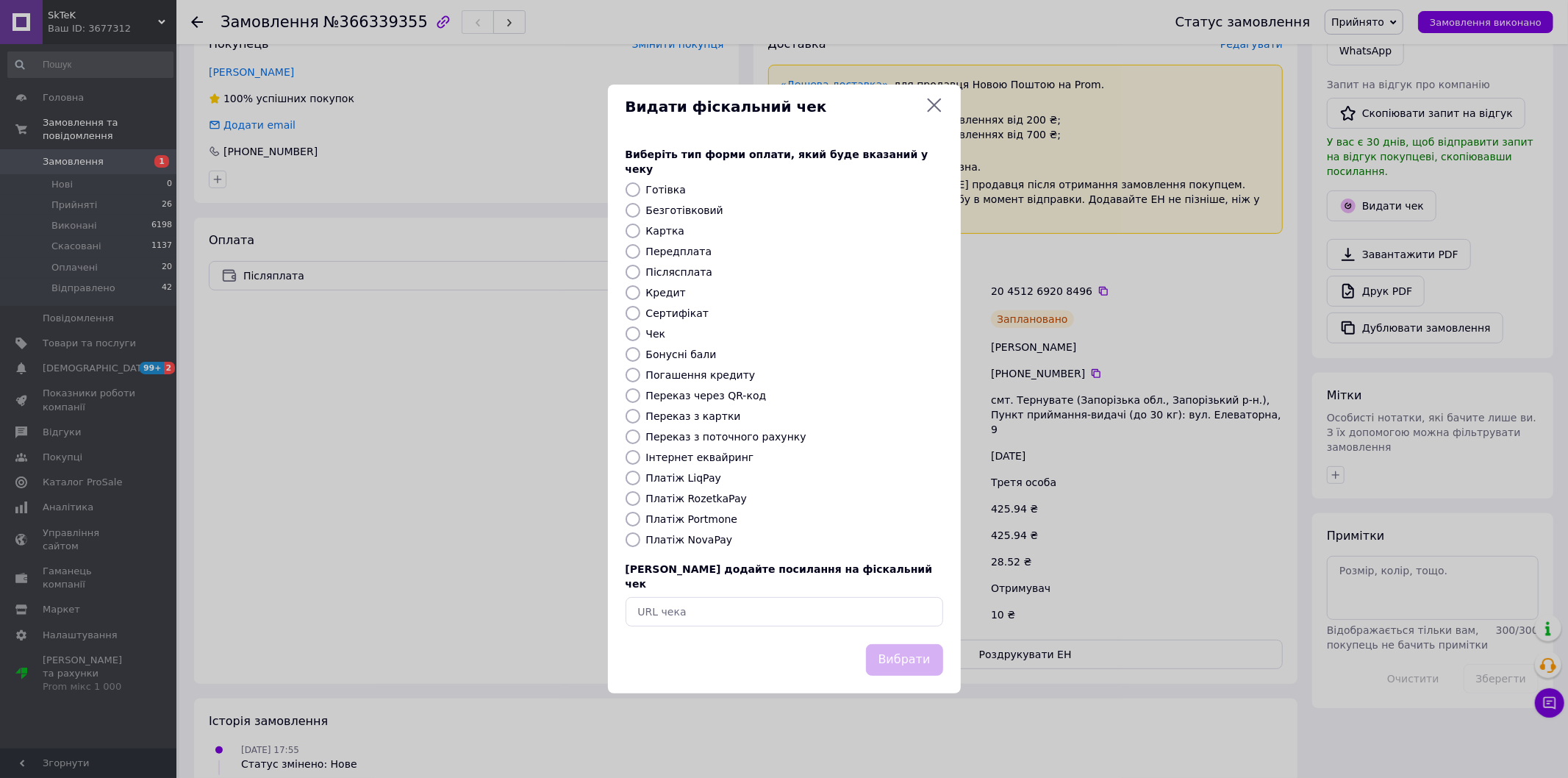
click at [670, 534] on label "Платіж NovaPay" at bounding box center [689, 540] width 87 height 12
click at [641, 532] on input "Платіж NovaPay" at bounding box center [633, 539] width 15 height 15
radio input "true"
click at [909, 653] on button "Вибрати" at bounding box center [905, 660] width 77 height 32
